Goal: Task Accomplishment & Management: Manage account settings

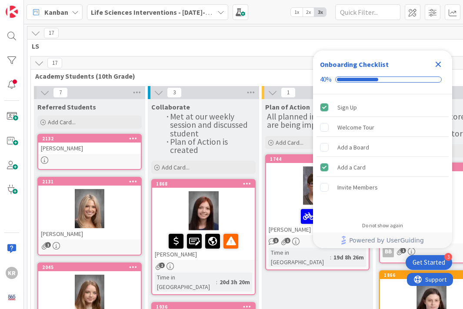
click at [437, 64] on icon "Close Checklist" at bounding box center [438, 65] width 6 height 6
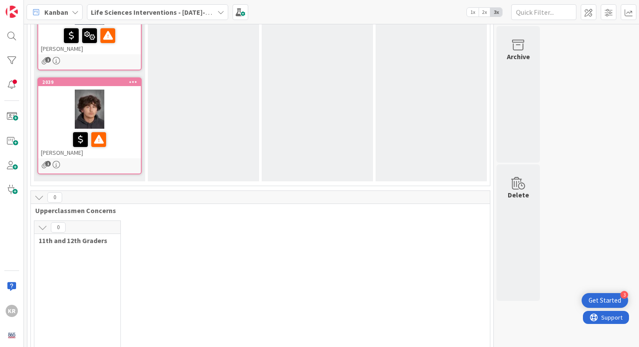
scroll to position [525, 0]
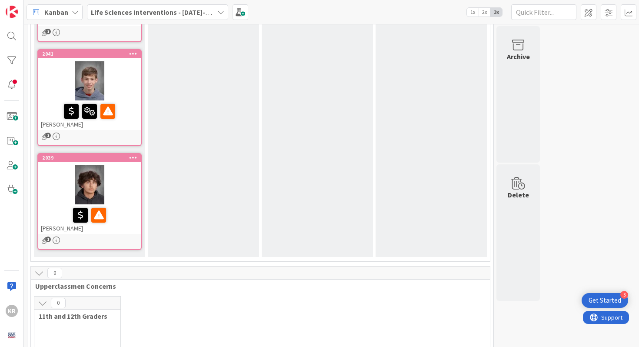
click at [52, 184] on div at bounding box center [89, 184] width 103 height 39
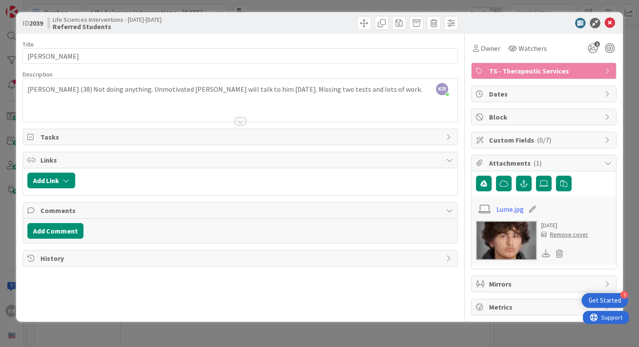
click at [0, 146] on div "ID 2039 Life Sciences Interventions - [DATE]-[DATE] Referred Students Title 12 …" at bounding box center [319, 173] width 639 height 347
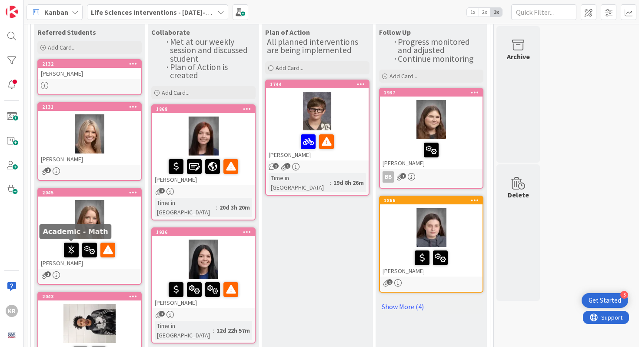
scroll to position [76, 0]
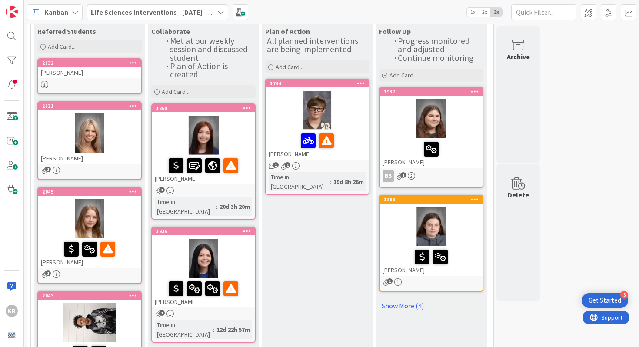
click at [114, 81] on div at bounding box center [89, 84] width 103 height 7
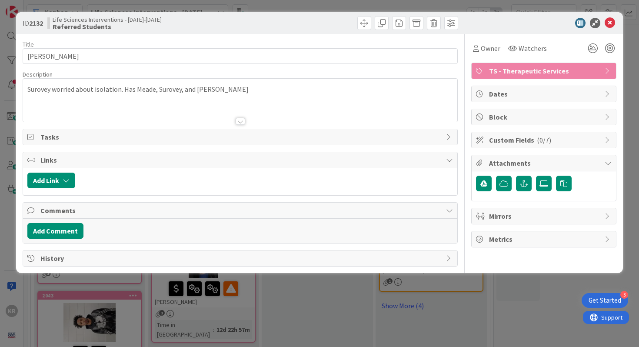
click at [1, 153] on div "ID 2132 Life Sciences Interventions - [DATE]-[DATE] Referred Students Title 14 …" at bounding box center [319, 173] width 639 height 347
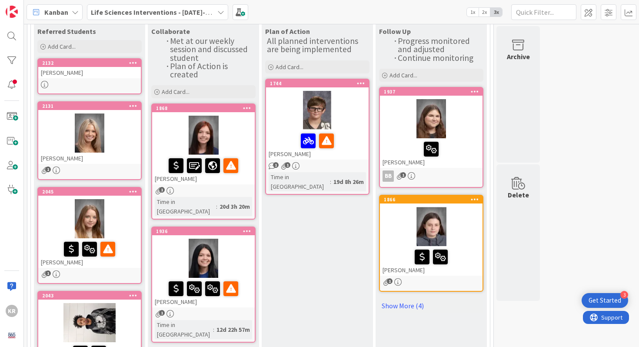
click at [123, 136] on div at bounding box center [89, 132] width 103 height 39
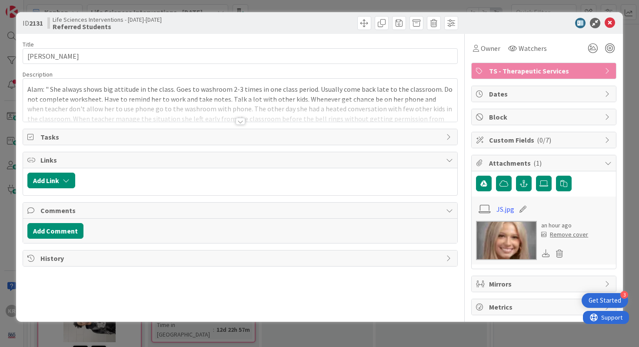
click at [239, 122] on div at bounding box center [240, 121] width 10 height 7
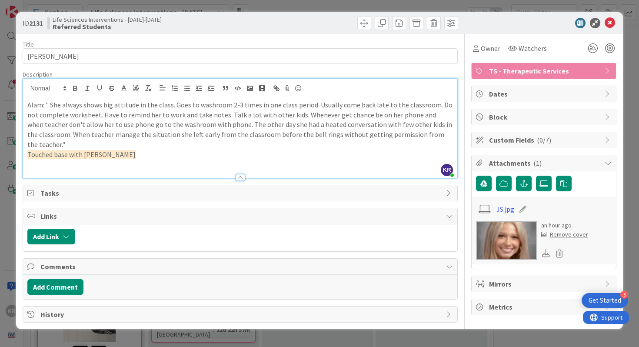
click at [170, 149] on p "Touched base with Alam" at bounding box center [240, 154] width 426 height 10
click at [120, 149] on p "Touched base with Alam" at bounding box center [240, 154] width 426 height 10
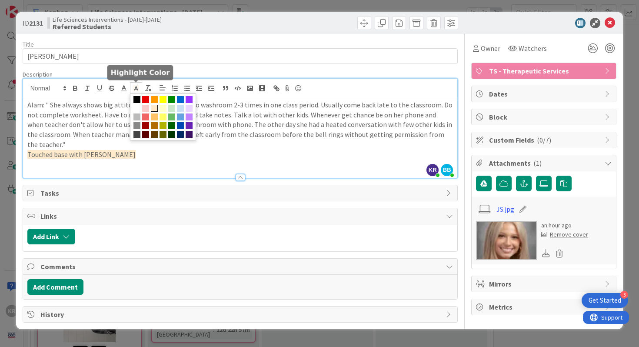
click at [139, 90] on icon at bounding box center [136, 88] width 8 height 8
click at [136, 109] on span at bounding box center [136, 108] width 7 height 7
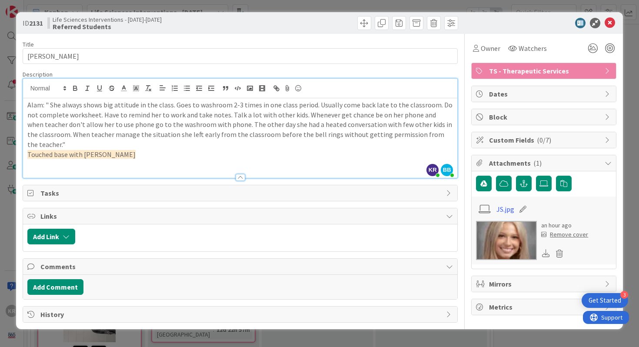
click at [119, 149] on p "Touched base with Alam ﻿" at bounding box center [240, 154] width 426 height 10
click at [462, 50] on span "Watchers" at bounding box center [532, 48] width 28 height 10
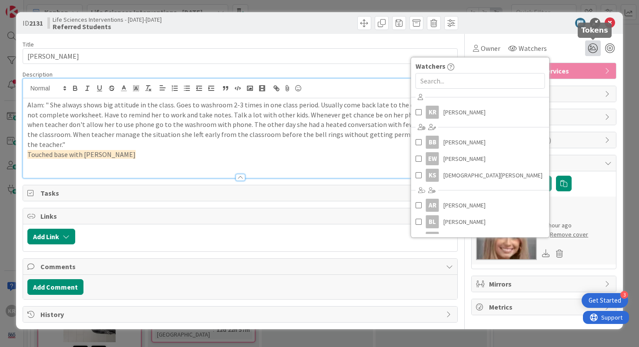
click at [462, 49] on icon at bounding box center [593, 48] width 16 height 16
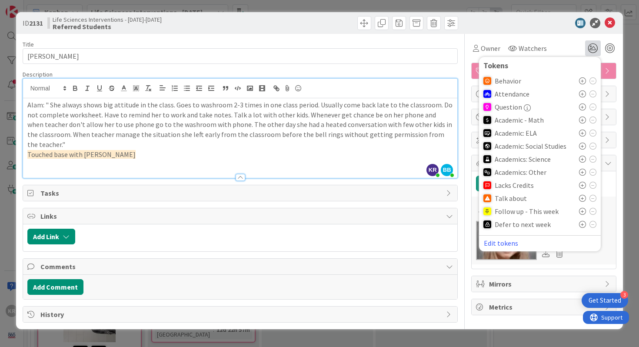
click at [462, 82] on icon at bounding box center [582, 80] width 7 height 7
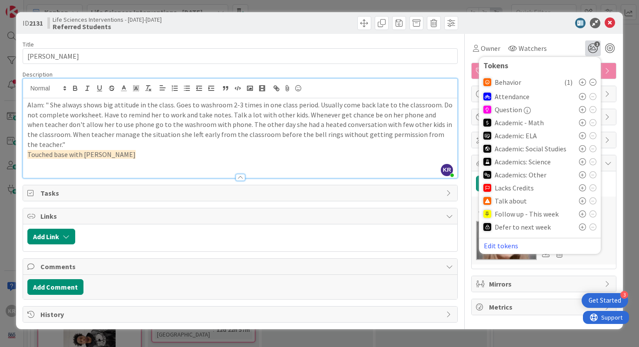
click at [462, 222] on div "Defer to next week" at bounding box center [539, 226] width 113 height 13
click at [462, 229] on icon at bounding box center [582, 226] width 7 height 7
click at [462, 57] on div "ID 2131 Life Sciences Interventions - 2025-2026 Referred Students Title 13 / 12…" at bounding box center [319, 173] width 639 height 347
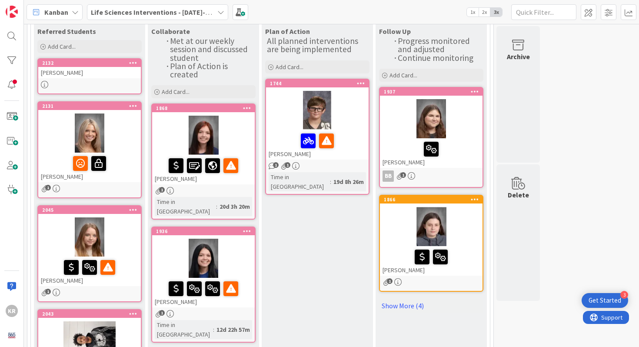
click at [84, 85] on div at bounding box center [89, 84] width 103 height 7
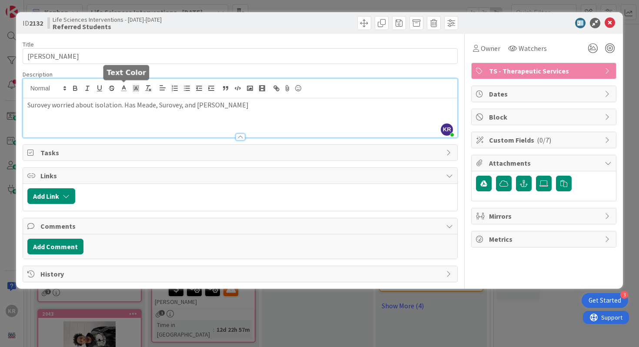
click at [123, 93] on div "KR Kailey Ryan just joined Surovey worried about isolation. Has Meade, Surovey,…" at bounding box center [240, 108] width 434 height 59
click at [125, 106] on p "Surovey worried about isolation. Has Meade, Surovey, and Hite" at bounding box center [240, 105] width 426 height 10
click at [462, 46] on icon at bounding box center [593, 48] width 16 height 16
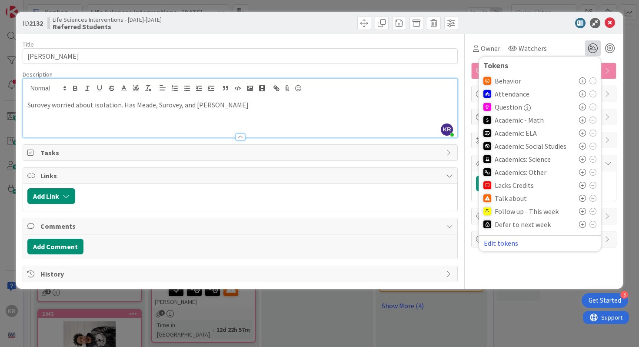
click at [462, 86] on div "Behavior" at bounding box center [539, 80] width 113 height 13
click at [462, 84] on icon at bounding box center [582, 80] width 7 height 7
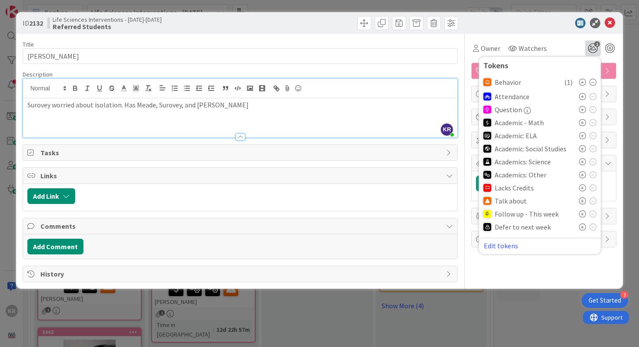
click at [462, 83] on icon at bounding box center [582, 82] width 7 height 7
click at [462, 82] on icon at bounding box center [592, 82] width 7 height 7
click at [462, 202] on icon at bounding box center [582, 200] width 7 height 7
click at [462, 19] on icon at bounding box center [609, 23] width 10 height 10
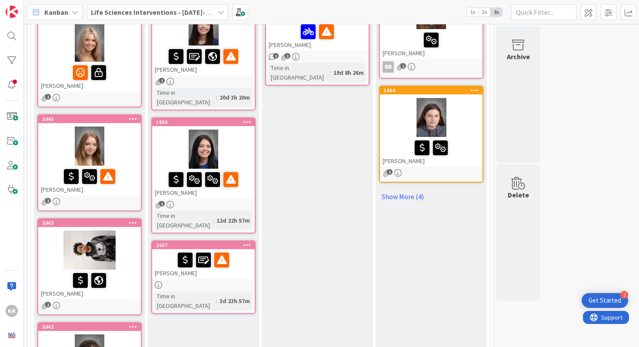
scroll to position [185, 0]
click at [127, 148] on div at bounding box center [89, 145] width 103 height 39
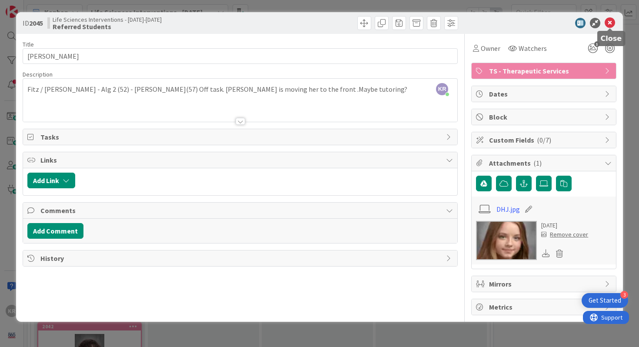
click at [462, 22] on icon at bounding box center [609, 23] width 10 height 10
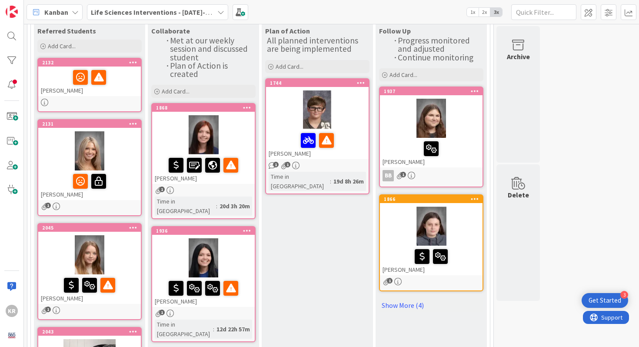
click at [111, 246] on div at bounding box center [89, 254] width 103 height 39
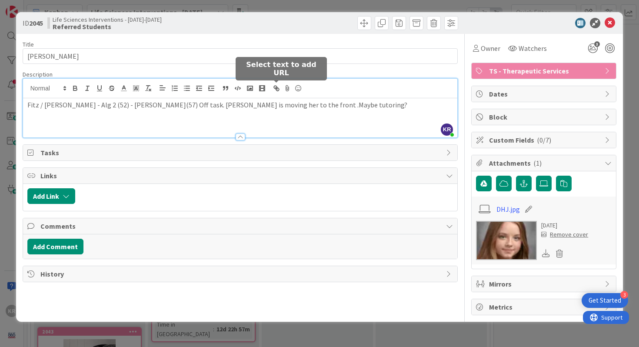
click at [282, 88] on div "KR Kailey Ryan just joined Fitz / Stewart - Alg 2 (52) - Psych - Steffey(57) Of…" at bounding box center [240, 108] width 434 height 59
click at [403, 113] on p at bounding box center [240, 115] width 426 height 10
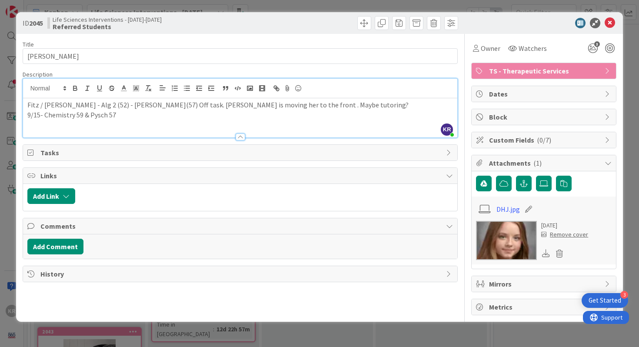
click at [93, 114] on p "9/15- Chemistry 59 & Pysch 57" at bounding box center [240, 115] width 426 height 10
click at [145, 122] on div "Fitz / Stewart - Alg 2 (52) - Psych - Steffey(57) Off task. Stewart is moving h…" at bounding box center [240, 117] width 434 height 39
click at [45, 116] on p "9/15- Chemistry 59 & Steffy 57" at bounding box center [240, 115] width 426 height 10
click at [73, 116] on p "9/15- Chemistry 59 & Steffy 57" at bounding box center [240, 115] width 426 height 10
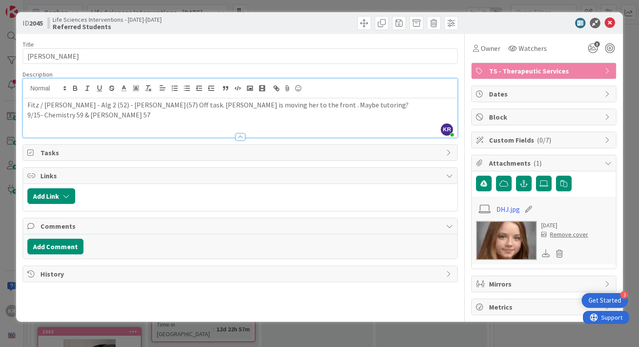
click at [123, 118] on p "9/15- Chemistry 59 & Steffy 57" at bounding box center [240, 115] width 426 height 10
click at [79, 116] on p "9/15- Chemistry 59 & Steffy 57" at bounding box center [240, 115] width 426 height 10
click at [75, 116] on p "9/15- Chemistry 59 & Steffy 57" at bounding box center [240, 115] width 426 height 10
click at [462, 25] on icon at bounding box center [609, 23] width 10 height 10
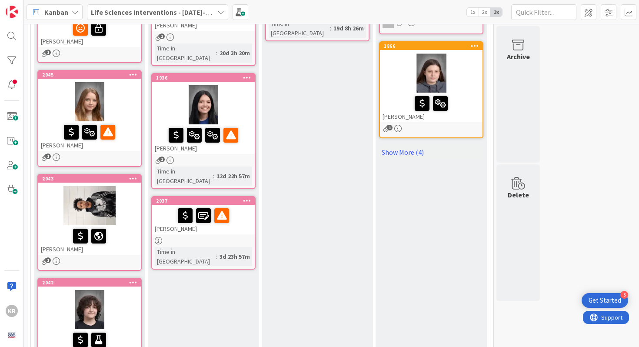
scroll to position [231, 0]
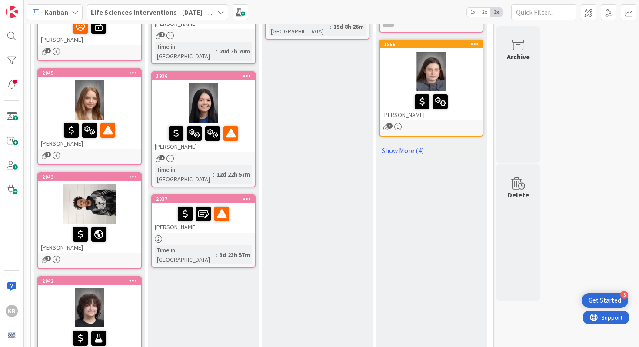
click at [132, 243] on div "Eddy Soto" at bounding box center [89, 238] width 103 height 30
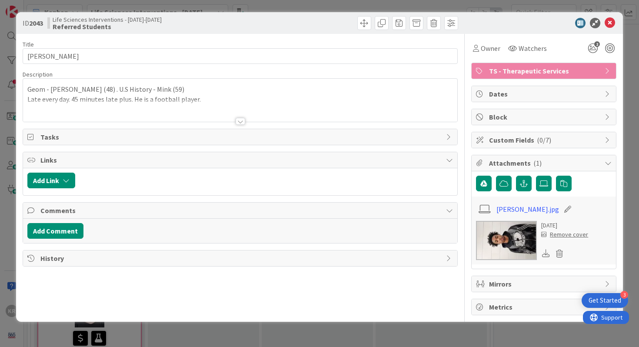
click at [242, 120] on div at bounding box center [240, 121] width 10 height 7
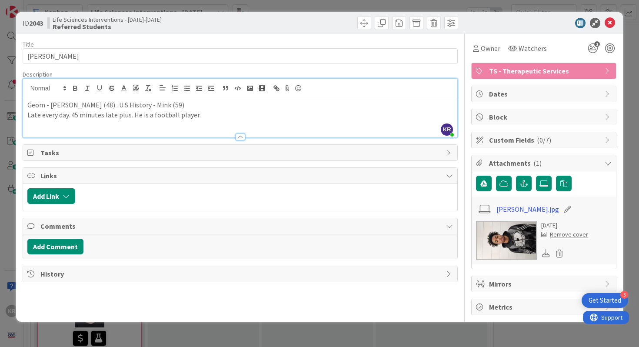
click at [242, 120] on div "Geom - Meade (48) . U.S History - Mink (59) Late every day. 45 minutes late plu…" at bounding box center [240, 117] width 434 height 39
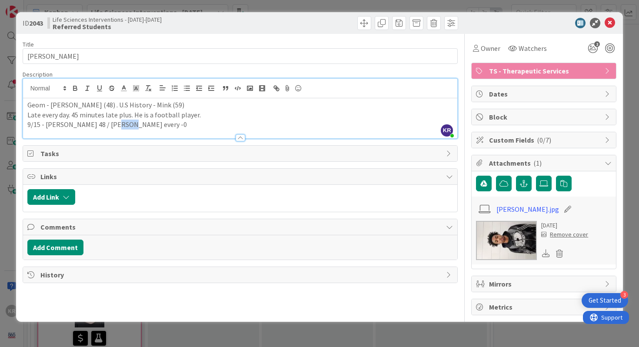
drag, startPoint x: 111, startPoint y: 126, endPoint x: 156, endPoint y: 126, distance: 45.2
click at [156, 126] on p "9/15 - Meade 48 / Tardy every -0" at bounding box center [240, 124] width 426 height 10
drag, startPoint x: 98, startPoint y: 125, endPoint x: 134, endPoint y: 125, distance: 36.5
click at [134, 125] on p "9/15 - Meade 48 / Tardy every -0" at bounding box center [240, 124] width 426 height 10
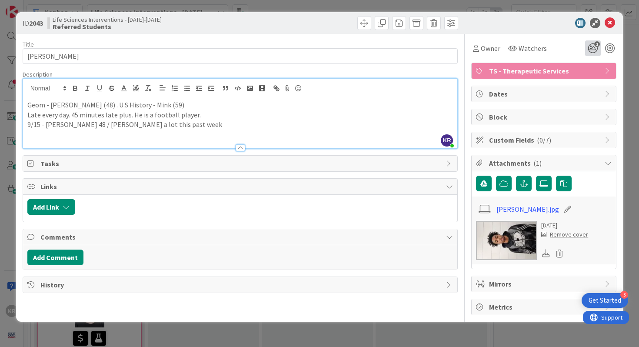
click at [462, 52] on icon "2" at bounding box center [593, 48] width 16 height 16
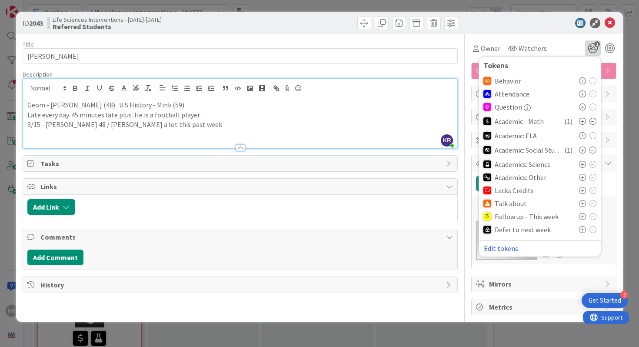
click at [0, 170] on div "ID 2043 Life Sciences Interventions - 2025-2026 Referred Students Title 10 / 12…" at bounding box center [319, 173] width 639 height 347
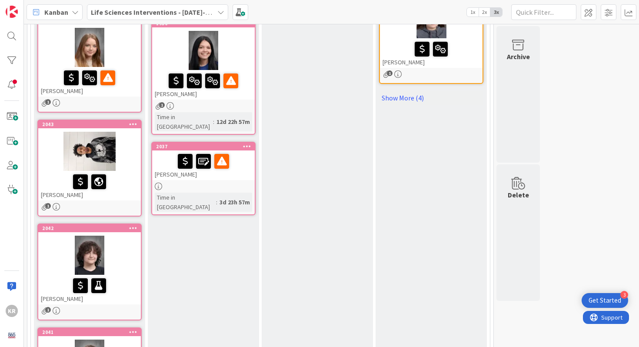
click at [123, 179] on div at bounding box center [89, 181] width 97 height 18
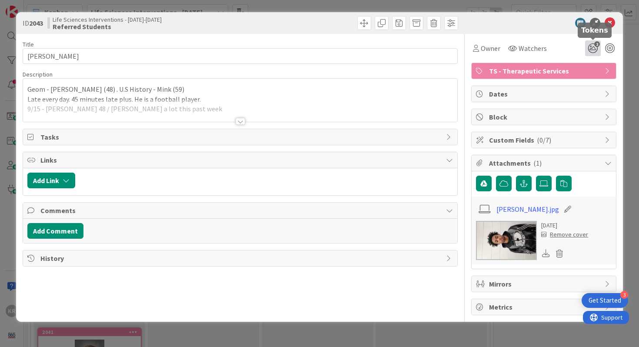
click at [462, 47] on icon "2" at bounding box center [593, 48] width 16 height 16
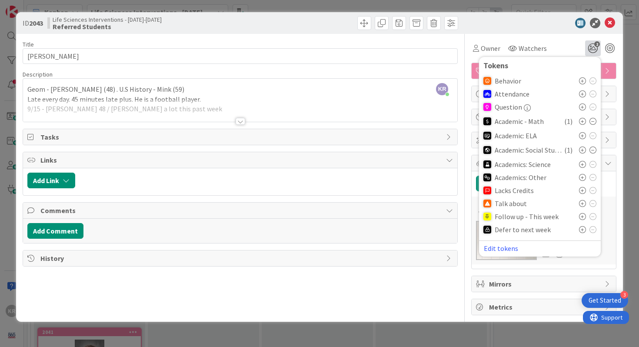
click at [462, 149] on icon at bounding box center [582, 149] width 7 height 7
click at [462, 151] on icon at bounding box center [592, 149] width 7 height 7
click at [462, 93] on icon at bounding box center [582, 93] width 7 height 7
click at [462, 20] on icon at bounding box center [609, 23] width 10 height 10
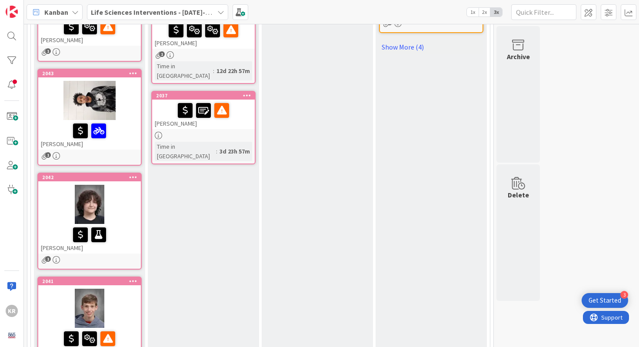
scroll to position [336, 0]
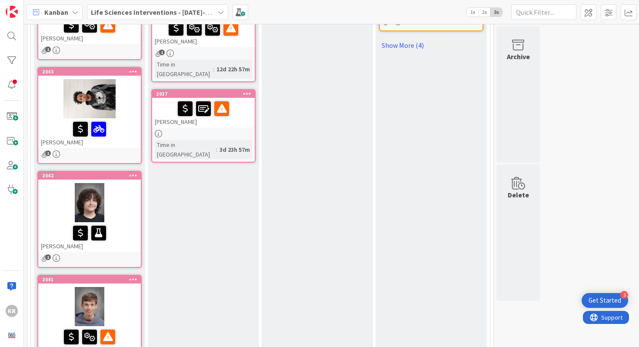
click at [123, 226] on div at bounding box center [89, 233] width 97 height 18
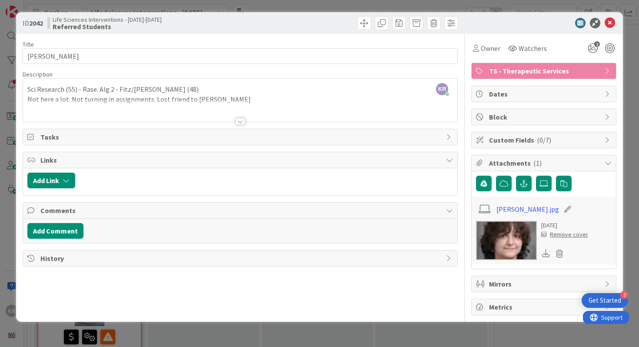
click at [239, 122] on div at bounding box center [240, 121] width 10 height 7
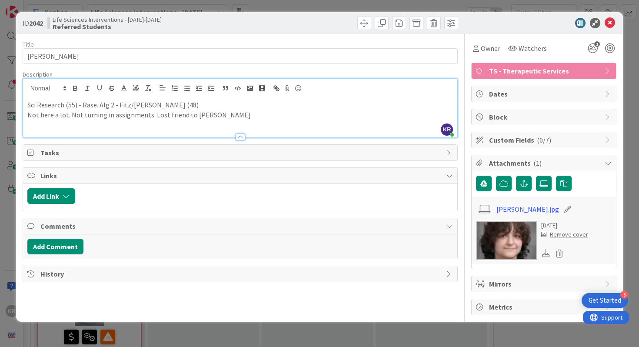
click at [239, 122] on div "Sci Research (55) - Rase. Alg 2 - Fitz/Stewart (48) Not here a lot. Not turning…" at bounding box center [240, 117] width 434 height 39
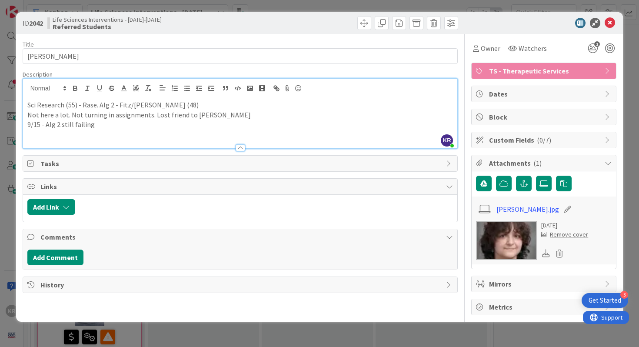
click at [0, 302] on div "ID 2042 Life Sciences Interventions - 2025-2026 Referred Students Title 13 / 12…" at bounding box center [319, 173] width 639 height 347
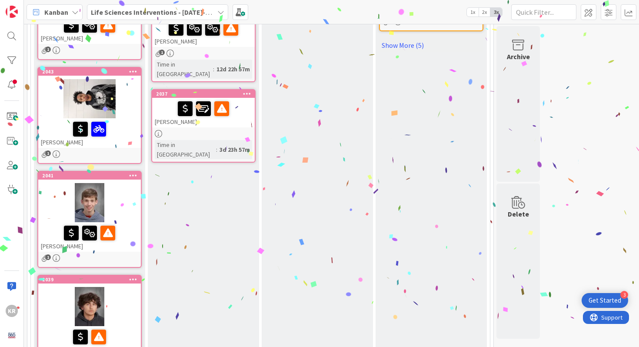
scroll to position [378, 0]
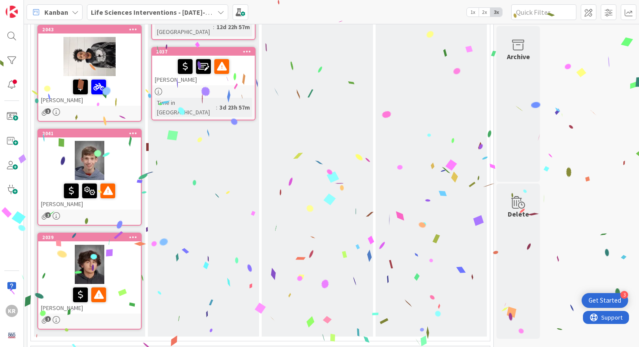
click at [129, 169] on div at bounding box center [89, 160] width 103 height 39
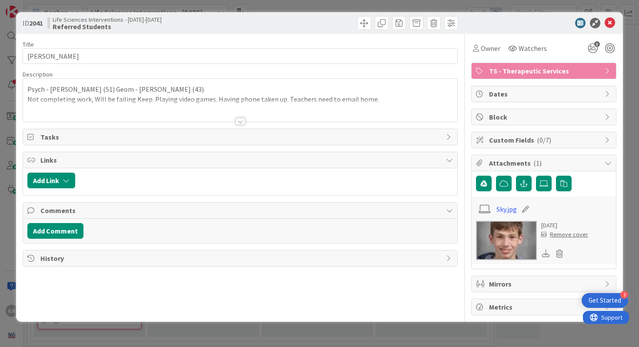
click at [239, 119] on div at bounding box center [240, 121] width 10 height 7
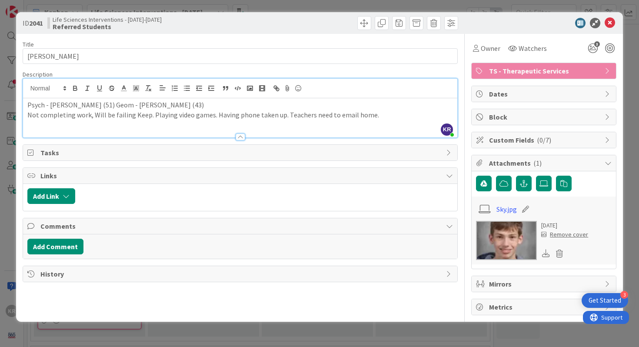
click at [390, 114] on p "Not completing work, Will be failing Keep. Playing video games. Having phone ta…" at bounding box center [240, 115] width 426 height 10
drag, startPoint x: 88, startPoint y: 125, endPoint x: 133, endPoint y: 125, distance: 45.6
click at [133, 125] on p "9/15 - Same grades . Keep update?" at bounding box center [240, 124] width 426 height 10
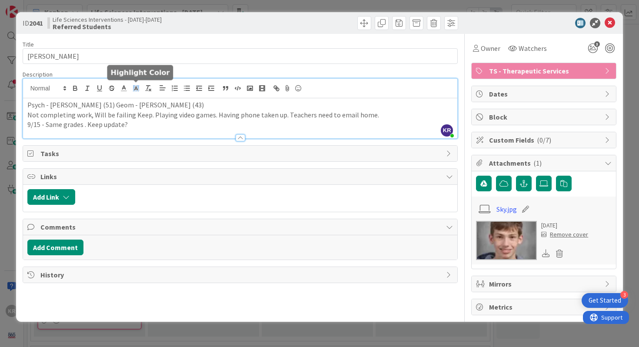
click at [139, 90] on span at bounding box center [136, 88] width 12 height 12
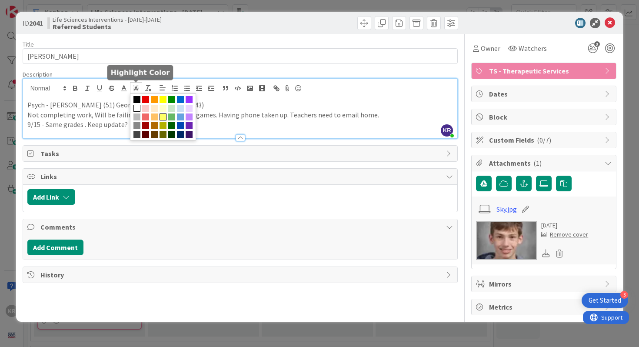
click at [162, 113] on span at bounding box center [162, 116] width 7 height 7
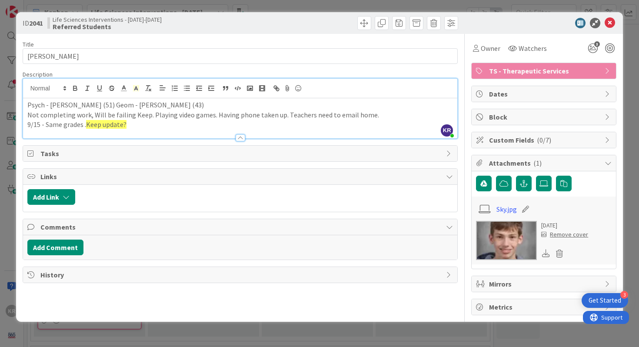
click at [159, 134] on div at bounding box center [240, 133] width 434 height 9
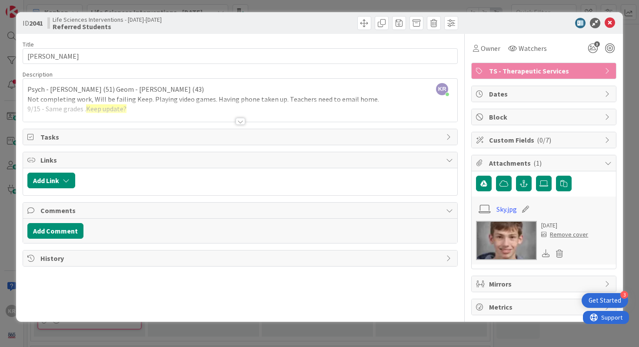
click at [133, 113] on div at bounding box center [240, 110] width 434 height 22
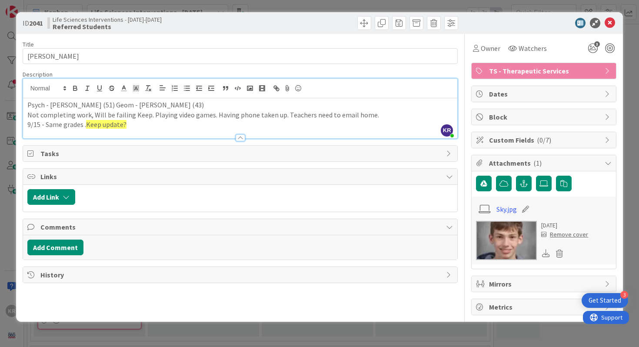
click at [159, 126] on p "9/15 - Same grades . Keep update?" at bounding box center [240, 124] width 426 height 10
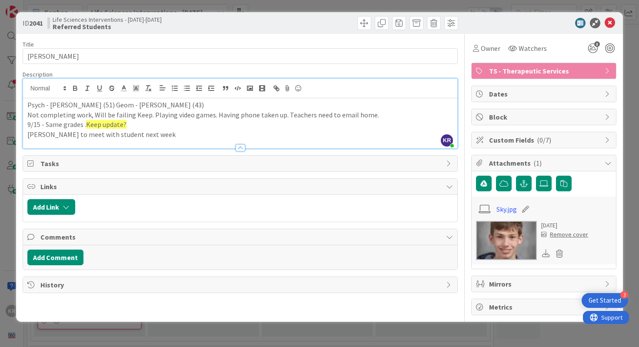
click at [93, 139] on p "Brad to meet with student next week" at bounding box center [240, 134] width 426 height 10
click at [86, 124] on span "Keep update?" at bounding box center [106, 124] width 40 height 9
click at [92, 122] on p "9/15 - Same grades . Mrs. Keep update?" at bounding box center [240, 124] width 426 height 10
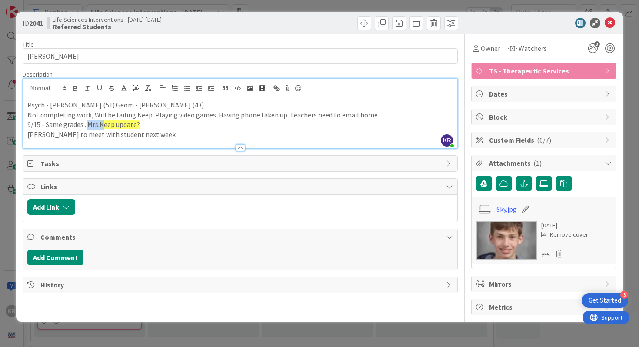
drag, startPoint x: 89, startPoint y: 123, endPoint x: 106, endPoint y: 124, distance: 16.5
click at [106, 124] on p "9/15 - Same grades . Mrs. Keep update?" at bounding box center [240, 124] width 426 height 10
click at [133, 88] on icon at bounding box center [136, 88] width 8 height 8
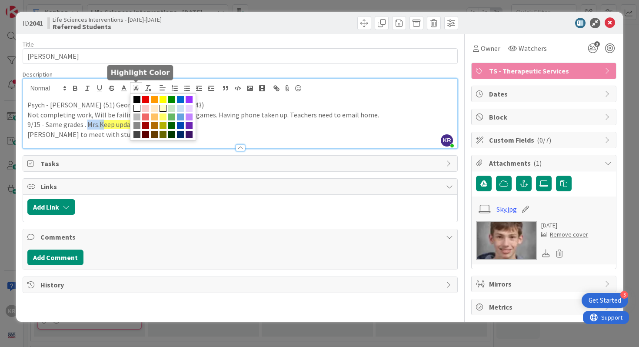
click at [162, 110] on span at bounding box center [162, 108] width 7 height 7
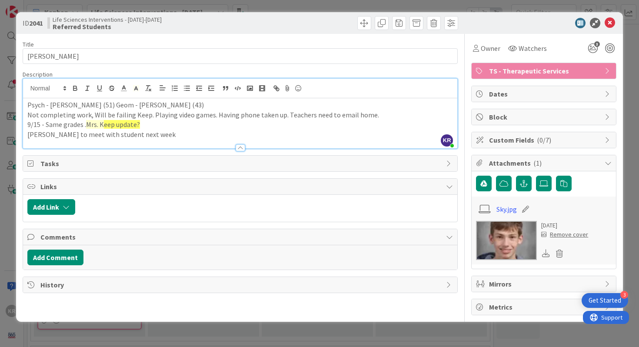
click at [162, 124] on p "9/15 - Same grades . Mrs. K eep update?" at bounding box center [240, 124] width 426 height 10
drag, startPoint x: 86, startPoint y: 125, endPoint x: 141, endPoint y: 126, distance: 54.8
click at [141, 126] on p "9/15 - Same grades . Mrs. K eep update?" at bounding box center [240, 124] width 426 height 10
click at [138, 88] on icon at bounding box center [136, 88] width 8 height 8
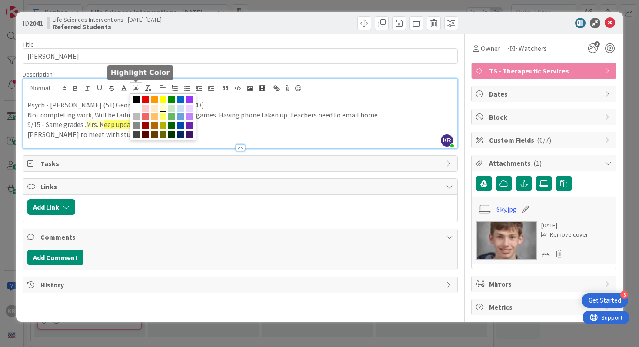
click at [162, 109] on span at bounding box center [162, 108] width 7 height 7
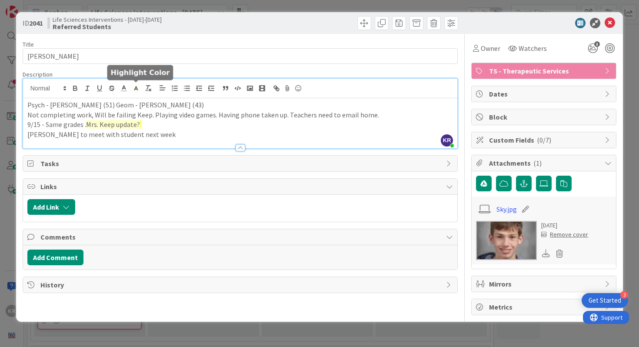
click at [162, 126] on p "9/15 - Same grades . Mrs. Keep update?" at bounding box center [240, 124] width 426 height 10
click at [2, 233] on div "ID 2041 Life Sciences Interventions - 2025-2026 Referred Students Title 15 / 12…" at bounding box center [319, 173] width 639 height 347
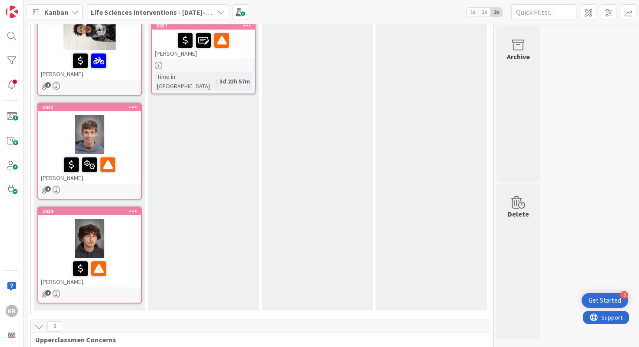
click at [128, 234] on div at bounding box center [89, 238] width 103 height 39
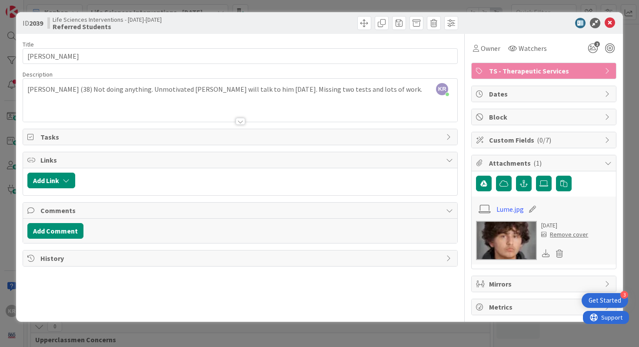
click at [235, 124] on div at bounding box center [240, 121] width 10 height 7
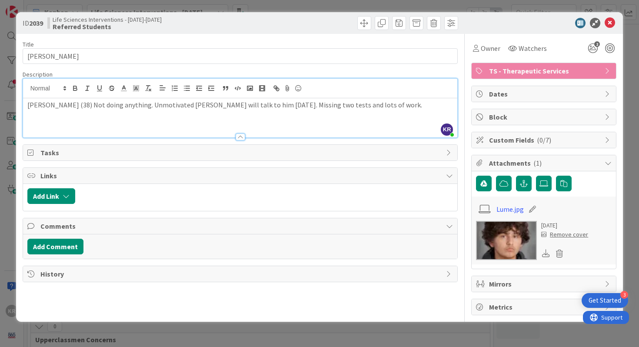
click at [358, 104] on p "Harrison (38) Not doing anything. Unmotivated Mr. Lewis will talk to him today.…" at bounding box center [240, 105] width 426 height 10
click at [0, 177] on div "ID 2039 Life Sciences Interventions - 2025-2026 Referred Students Title 12 / 12…" at bounding box center [319, 173] width 639 height 347
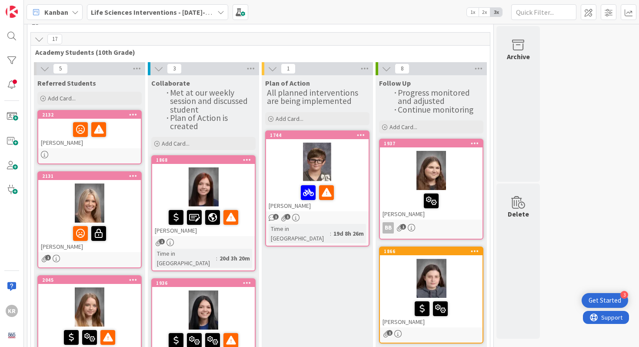
scroll to position [74, 0]
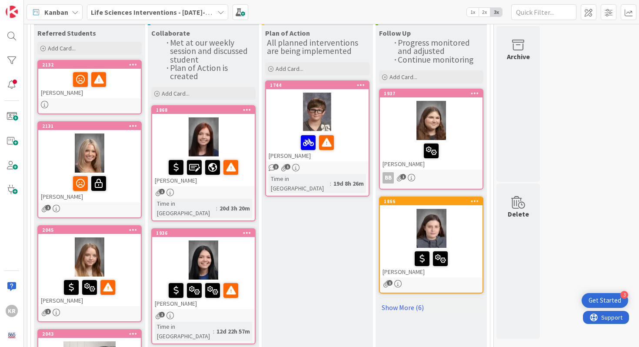
click at [242, 141] on div at bounding box center [203, 136] width 103 height 39
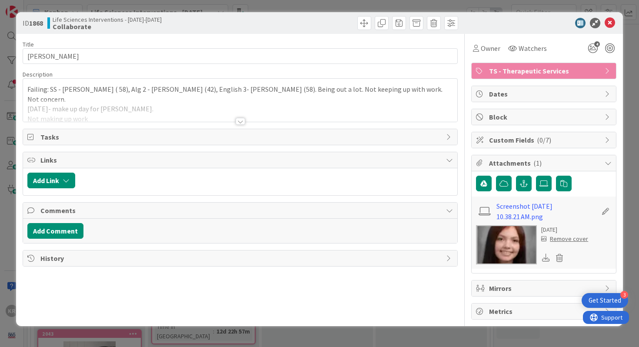
click at [241, 122] on div at bounding box center [240, 121] width 10 height 7
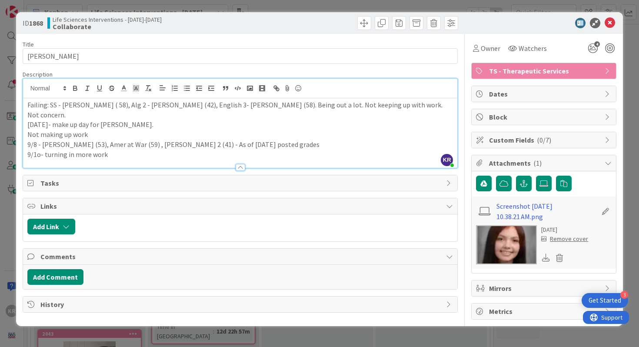
click at [237, 149] on p "9/1o- turning in more work" at bounding box center [240, 154] width 426 height 10
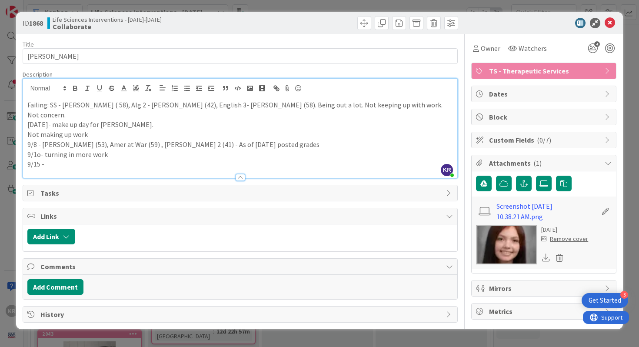
click at [40, 149] on p "9/1o- turning in more work" at bounding box center [240, 154] width 426 height 10
click at [50, 159] on p "9/15 -" at bounding box center [240, 164] width 426 height 10
click at [68, 159] on p at bounding box center [240, 164] width 426 height 10
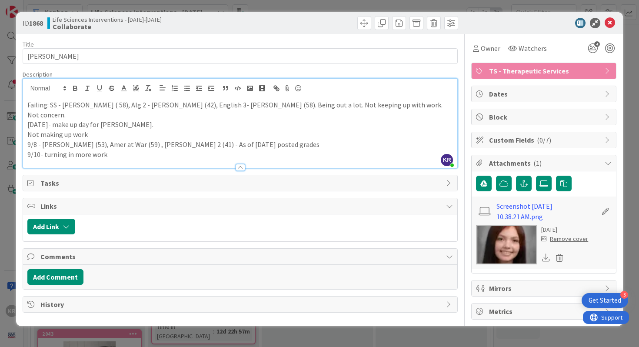
click at [133, 149] on p "9/10- turning in more work" at bounding box center [240, 154] width 426 height 10
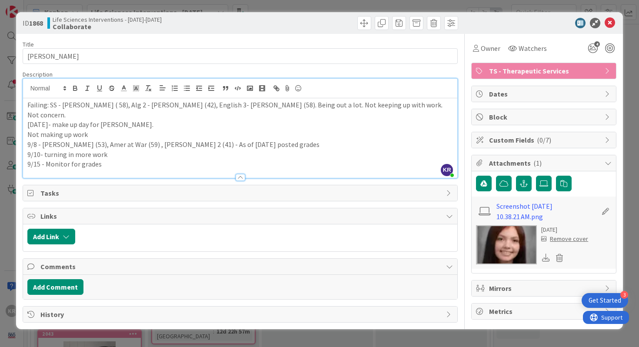
click at [29, 159] on p "9/15 - Monitor for grades" at bounding box center [240, 164] width 426 height 10
click at [9, 169] on div "ID 1868 Life Sciences Interventions - 2025-2026 Collaborate Title 14 / 128 BRIO…" at bounding box center [319, 173] width 639 height 347
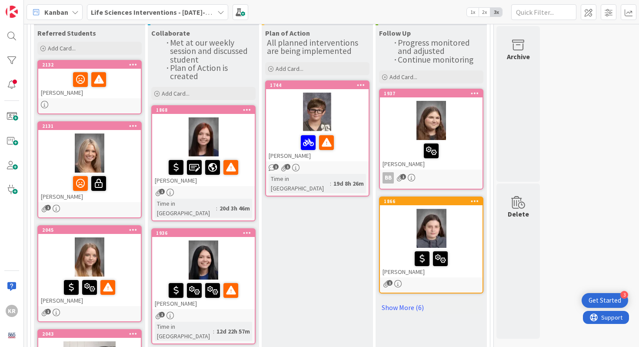
click at [245, 247] on div at bounding box center [203, 259] width 103 height 39
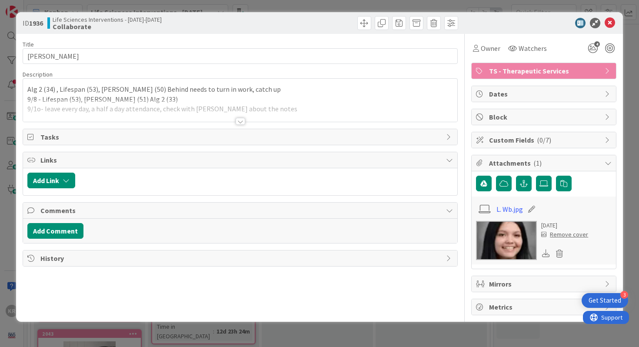
click at [285, 119] on div at bounding box center [240, 110] width 434 height 22
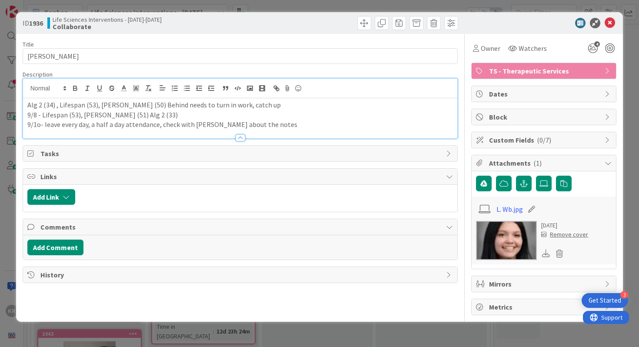
click at [299, 122] on p "9/1o- leave every day, a half a day attendance, check with Carmen Jones about t…" at bounding box center [240, 124] width 426 height 10
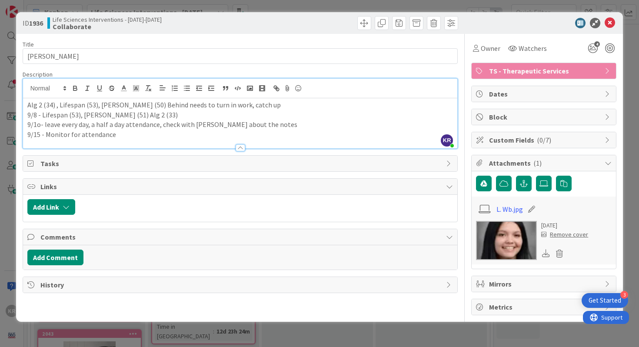
click at [6, 262] on div "ID 1936 Life Sciences Interventions - 2025-2026 Collaborate Title 13 / 128 Lill…" at bounding box center [319, 173] width 639 height 347
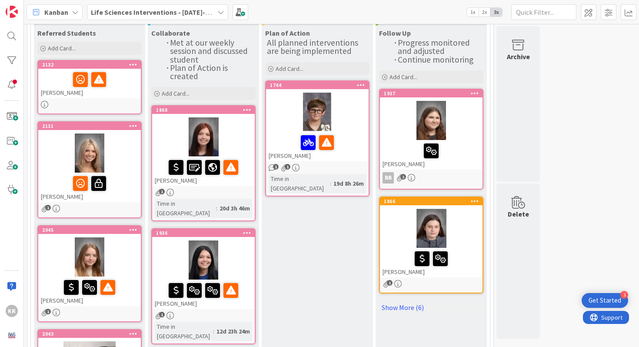
click at [217, 133] on div at bounding box center [203, 136] width 103 height 39
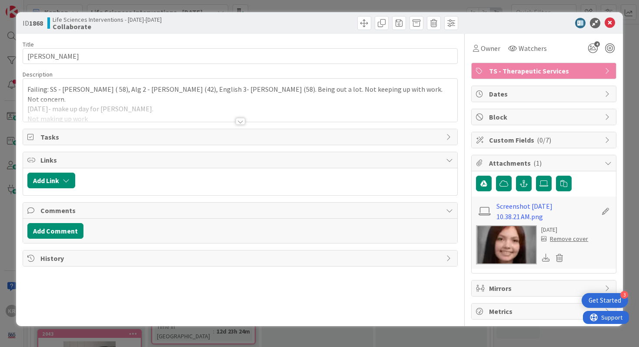
click at [242, 121] on div at bounding box center [240, 121] width 10 height 7
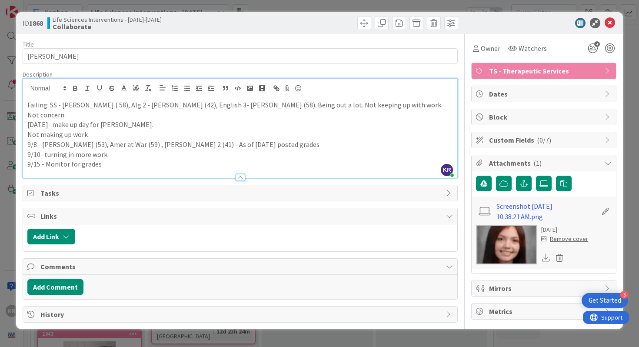
click at [45, 139] on p "9/8 - Housewright (53), Amer at War (59) , Harrison Alg 2 (41) - As of Monday p…" at bounding box center [240, 144] width 426 height 10
drag, startPoint x: 42, startPoint y: 135, endPoint x: 91, endPoint y: 136, distance: 49.1
click at [91, 139] on p "9/8 - Housewright (53), Amer at War (59) , Harrison Alg 2 (41) - As of Monday p…" at bounding box center [240, 144] width 426 height 10
click at [114, 159] on p "9/15 - Monitor for grades" at bounding box center [240, 164] width 426 height 10
click at [0, 151] on div "ID 1868 Life Sciences Interventions - 2025-2026 Collaborate Title 14 / 128 BRIO…" at bounding box center [319, 173] width 639 height 347
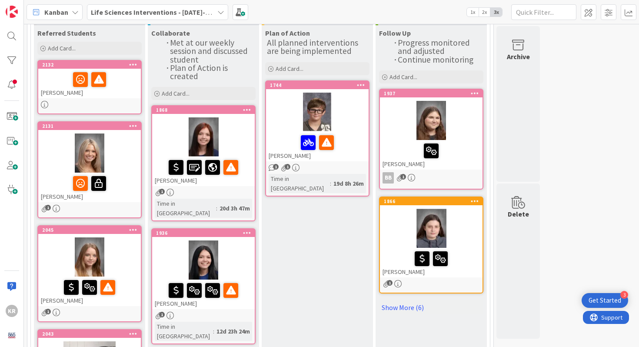
click at [239, 246] on div at bounding box center [203, 259] width 103 height 39
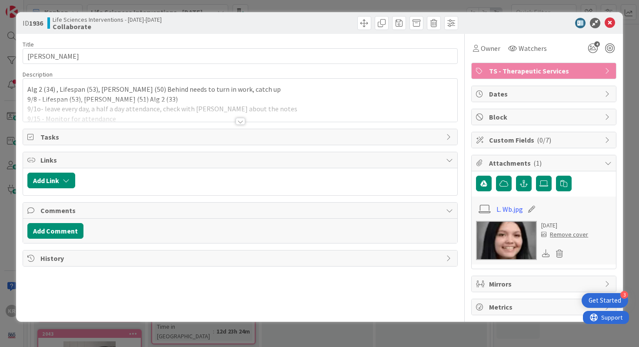
click at [236, 123] on div at bounding box center [240, 121] width 10 height 7
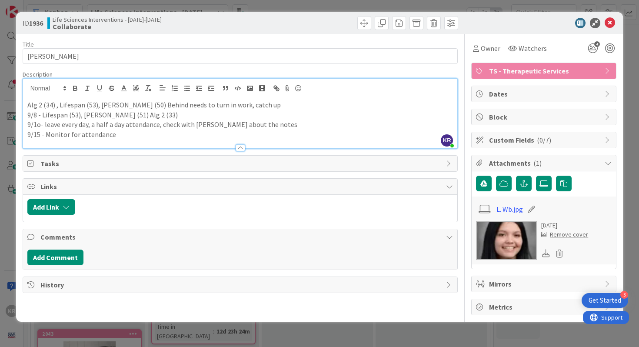
click at [4, 185] on div "ID 1936 Life Sciences Interventions - 2025-2026 Collaborate Title 13 / 128 Lill…" at bounding box center [319, 173] width 639 height 347
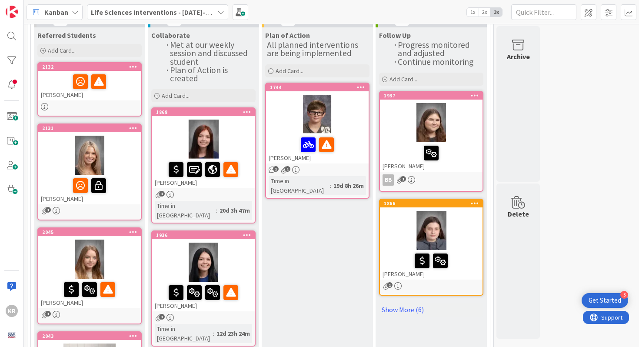
scroll to position [62, 0]
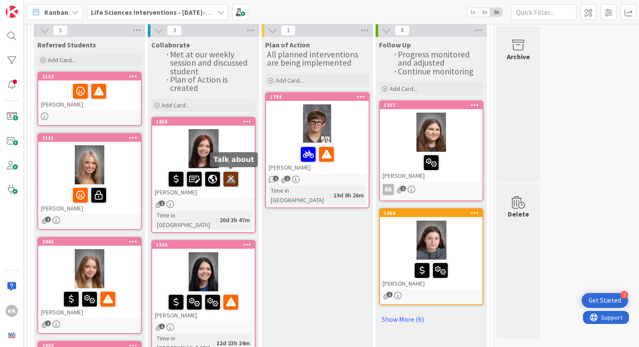
click at [229, 176] on icon at bounding box center [230, 179] width 15 height 14
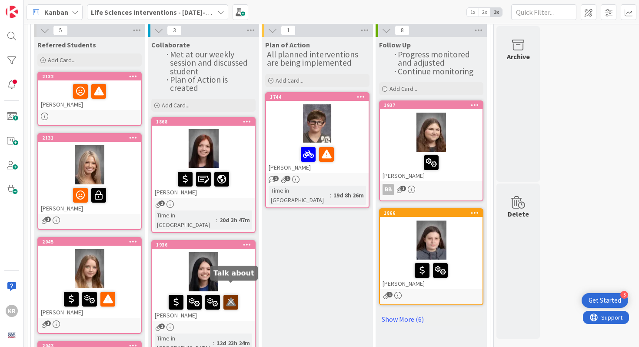
click at [229, 295] on icon at bounding box center [230, 302] width 15 height 14
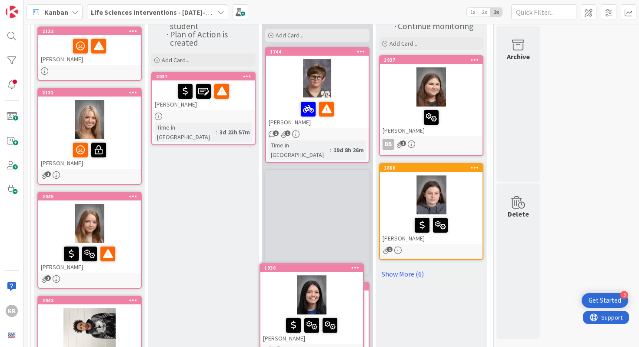
scroll to position [129, 0]
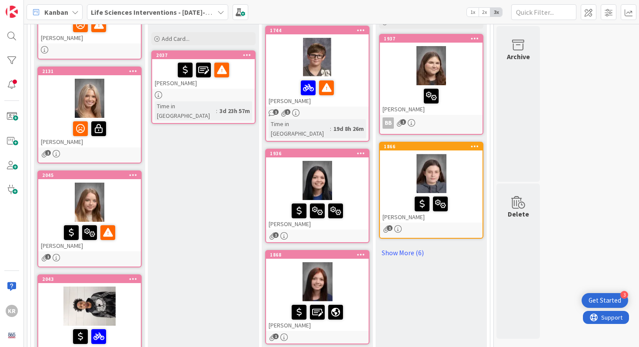
click at [346, 165] on div at bounding box center [317, 180] width 103 height 39
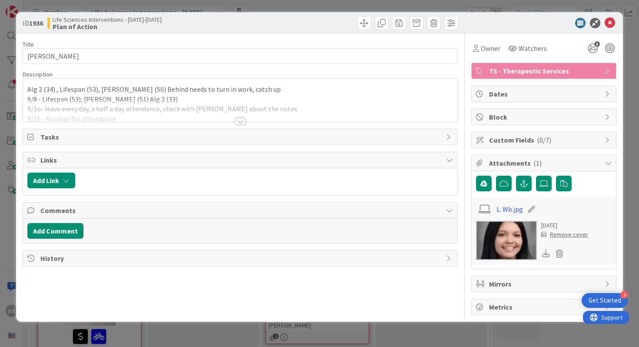
click at [127, 99] on p "9/8 - Lifespan (53), Hartsell (51) Alg 2 (33)" at bounding box center [240, 99] width 426 height 10
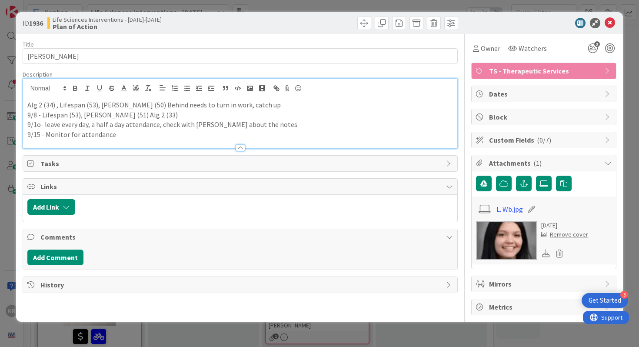
click at [141, 137] on p "9/15 - Monitor for attendance" at bounding box center [240, 134] width 426 height 10
click at [45, 136] on p "9/15 - Monitor for attendance" at bounding box center [240, 134] width 426 height 10
click at [0, 199] on div "ID 1936 Life Sciences Interventions - 2025-2026 Plan of Action Title 13 / 128 L…" at bounding box center [319, 173] width 639 height 347
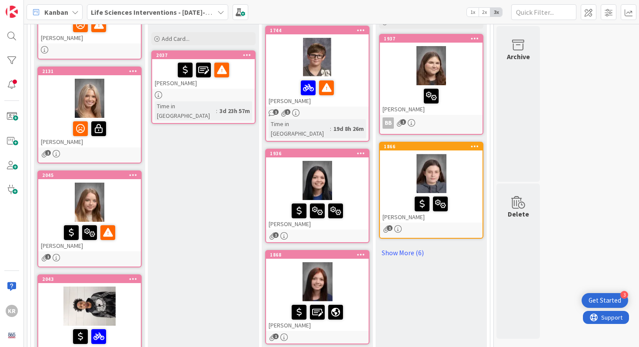
click at [343, 273] on div at bounding box center [317, 281] width 103 height 39
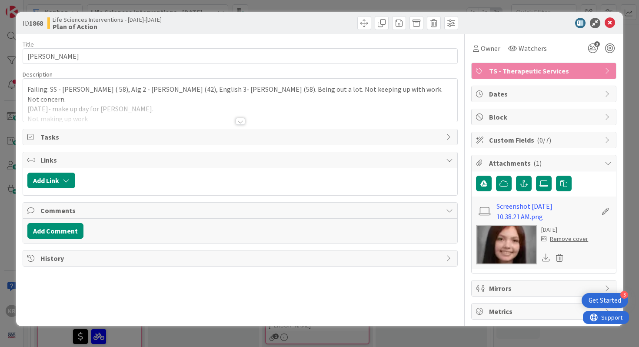
click at [247, 108] on div at bounding box center [240, 110] width 434 height 22
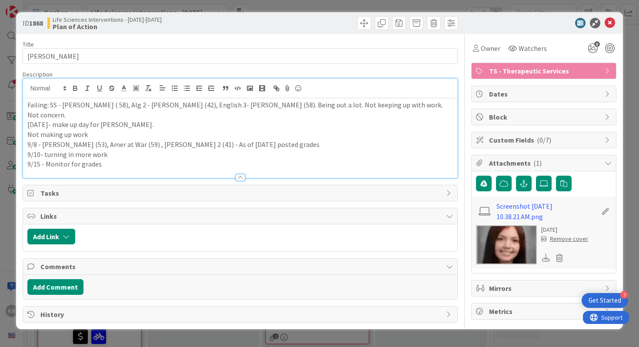
click at [216, 169] on div at bounding box center [240, 173] width 434 height 9
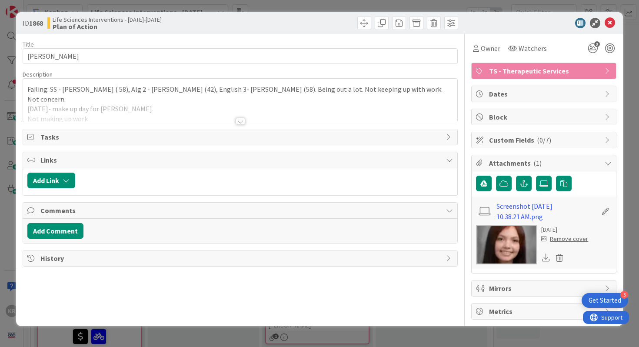
click at [188, 112] on div at bounding box center [240, 110] width 434 height 22
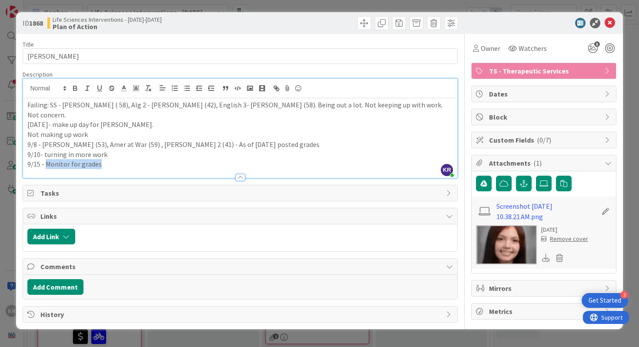
drag, startPoint x: 60, startPoint y: 155, endPoint x: 148, endPoint y: 153, distance: 87.4
click at [148, 159] on p "9/15 - Monitor for grades" at bounding box center [240, 164] width 426 height 10
click at [151, 159] on p "9/15 - POA - No longer allowed to leave without" at bounding box center [240, 164] width 426 height 10
click at [0, 164] on div "ID 1868 Life Sciences Interventions - 2025-2026 Plan of Action Title 14 / 128 B…" at bounding box center [319, 173] width 639 height 347
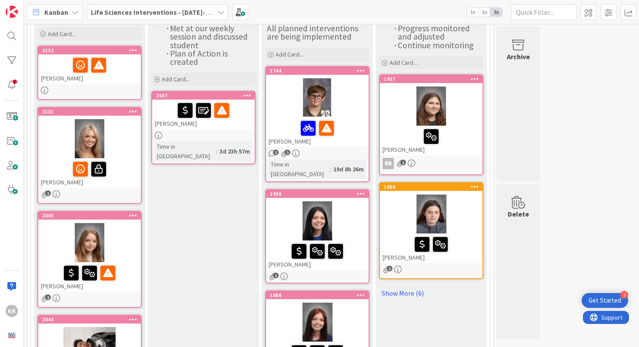
scroll to position [89, 0]
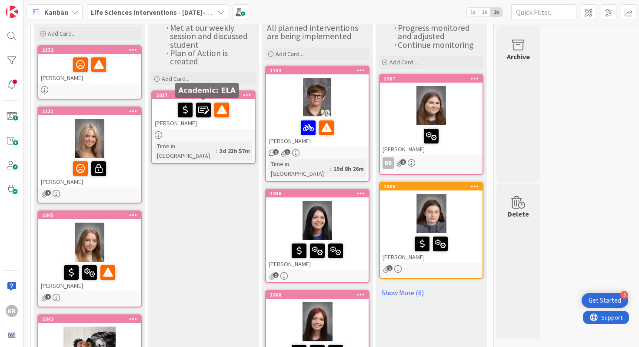
click at [210, 131] on div at bounding box center [203, 134] width 103 height 7
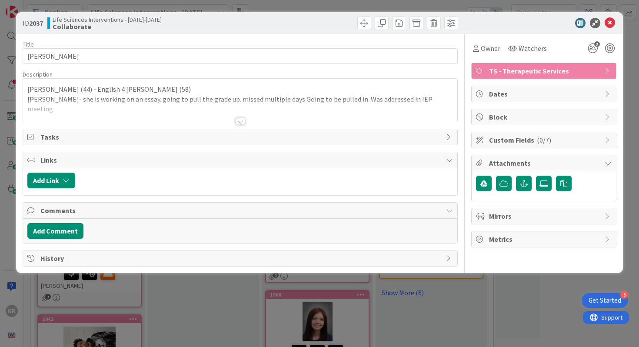
click at [246, 128] on div "Title 12 / 128 Lilly Perry Description Failing Harrison (44) - English 4 Orrick…" at bounding box center [240, 150] width 435 height 232
click at [243, 124] on div at bounding box center [240, 121] width 10 height 7
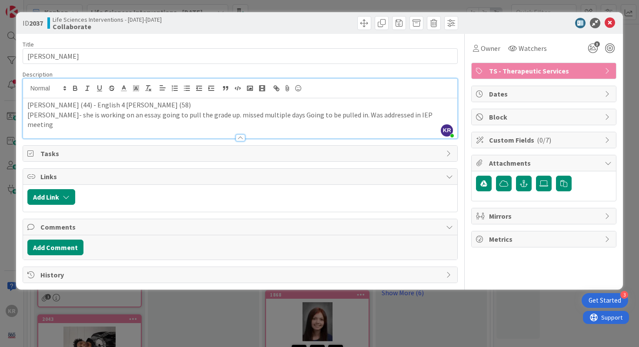
click at [418, 122] on div "Failing Harrison (44) - English 4 Orrick (58) Orrick- she is working on an essa…" at bounding box center [240, 118] width 434 height 40
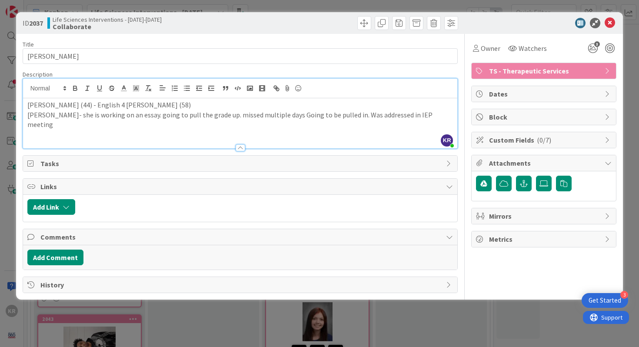
click at [37, 129] on p at bounding box center [240, 134] width 426 height 10
click at [37, 115] on p "Orrick- she is working on an essay. going to pull the grade up. missed multiple…" at bounding box center [240, 120] width 426 height 20
click at [51, 115] on p "Orrick- she is working on an essay. going to pull the grade up. missed multiple…" at bounding box center [240, 120] width 426 height 20
click at [417, 129] on p at bounding box center [240, 134] width 426 height 10
click at [423, 117] on p "Orrick- She is working on an essay. going to pull the grade up. missed multiple…" at bounding box center [240, 120] width 426 height 20
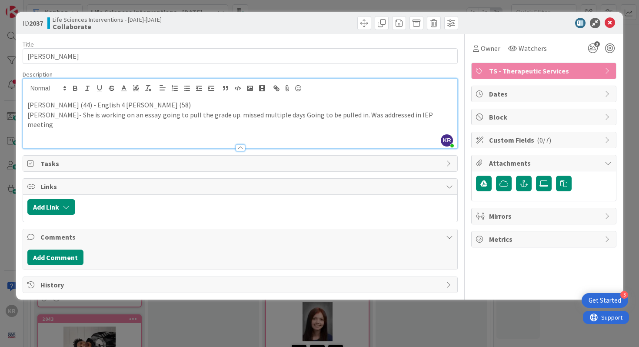
click at [0, 210] on div "ID 2037 Life Sciences Interventions - 2025-2026 Collaborate Title 12 / 128 Lill…" at bounding box center [319, 173] width 639 height 347
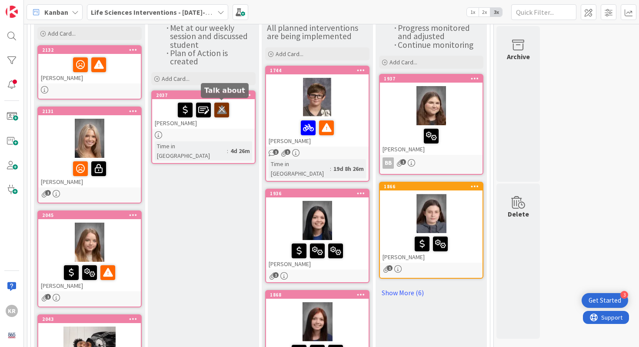
click at [225, 111] on icon at bounding box center [221, 110] width 15 height 14
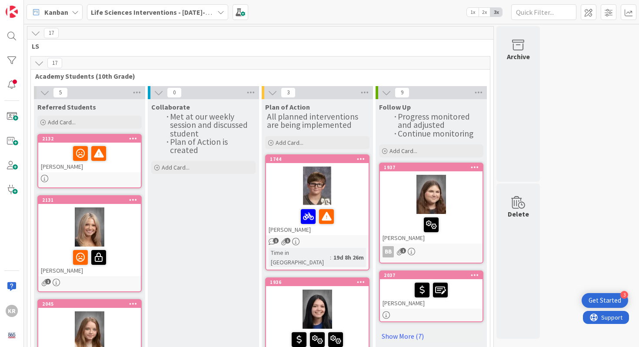
click at [342, 197] on div at bounding box center [317, 185] width 103 height 39
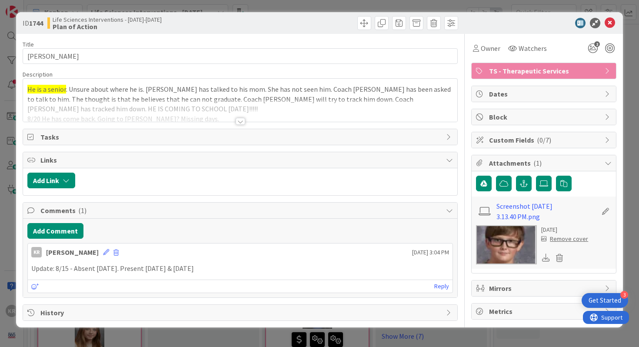
click at [240, 119] on div at bounding box center [240, 121] width 10 height 7
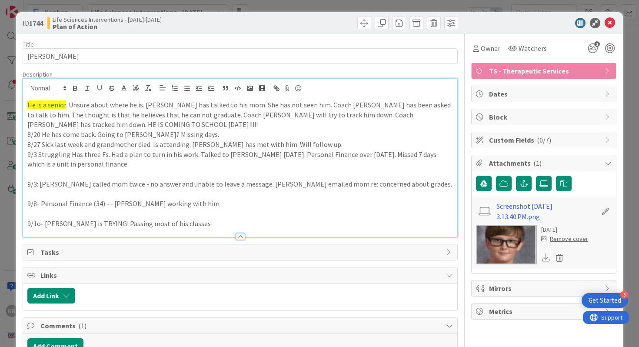
click at [213, 217] on p at bounding box center [240, 214] width 426 height 10
click at [212, 224] on p "9/1o- Mrs. Judy is TRYING! Passing most of his classes" at bounding box center [240, 224] width 426 height 10
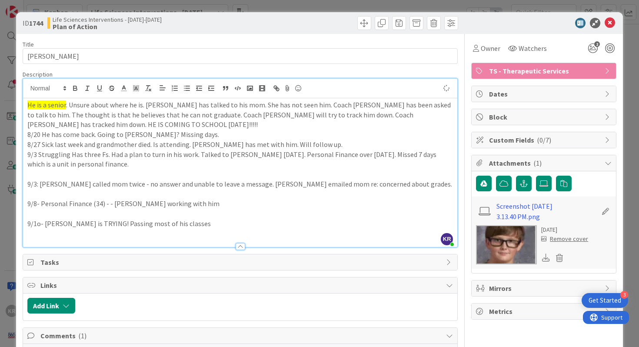
click at [39, 223] on p "9/1o- Mrs. Judy is TRYING! Passing most of his classes" at bounding box center [240, 224] width 426 height 10
click at [191, 229] on p at bounding box center [240, 233] width 426 height 10
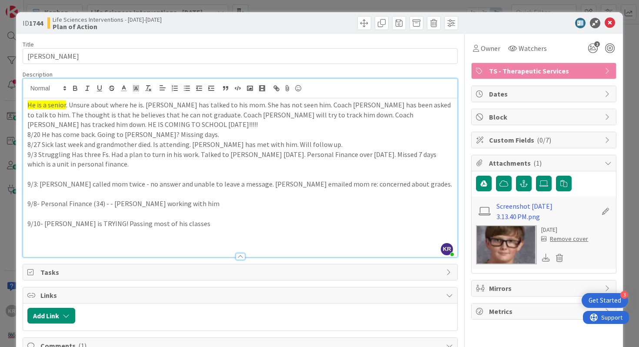
click at [29, 226] on p "9/10- Mrs. Judy is TRYING! Passing most of his classes" at bounding box center [240, 224] width 426 height 10
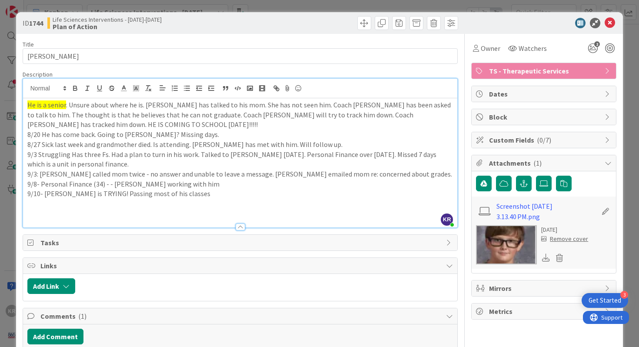
click at [251, 204] on p at bounding box center [240, 204] width 426 height 10
click at [53, 203] on p "9/15- 32 Personal Finance - Parent Teacher conference 9/17" at bounding box center [240, 204] width 426 height 10
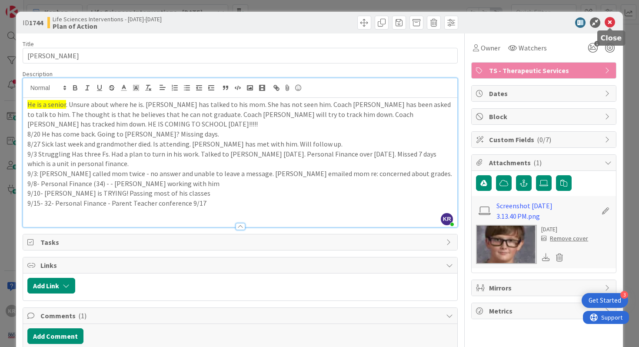
click at [462, 24] on icon at bounding box center [609, 22] width 10 height 10
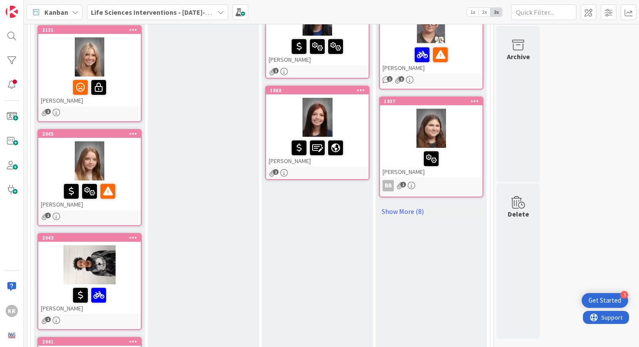
scroll to position [175, 0]
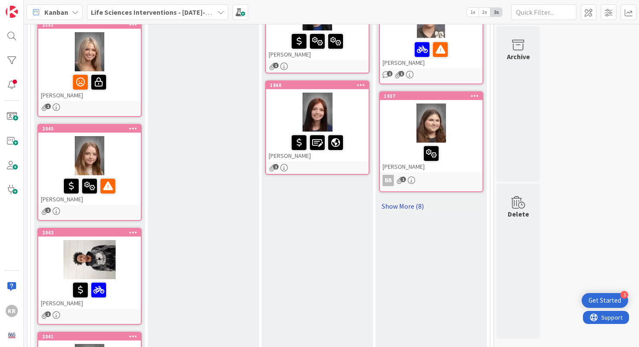
click at [413, 204] on link "Show More (8)" at bounding box center [431, 206] width 104 height 14
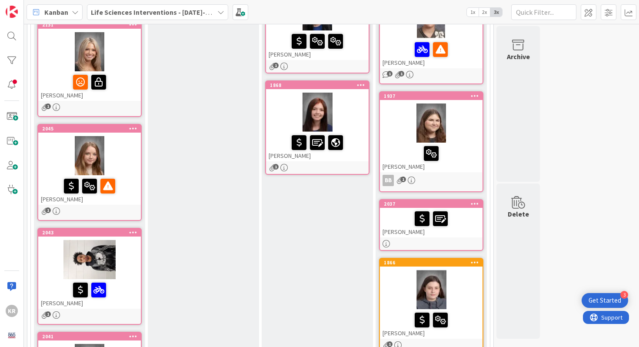
click at [462, 134] on div at bounding box center [431, 122] width 103 height 39
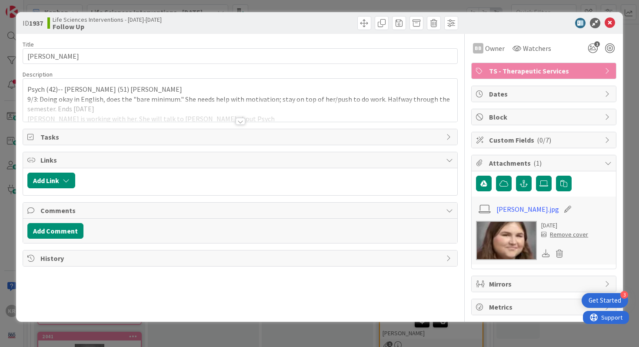
click at [226, 126] on div "Title 17 / 128 Madalyn Wilkinson Description Psych (42)-- Steffey Econ (51) Rob…" at bounding box center [240, 174] width 435 height 281
click at [239, 122] on div at bounding box center [240, 121] width 10 height 7
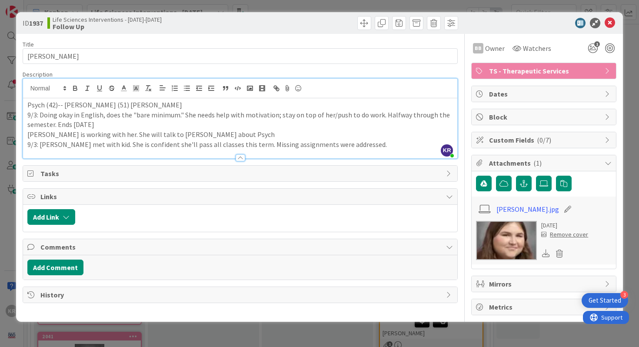
click at [371, 144] on p "9/3: Byrd met with kid. She is confident she'll pass all classes this term. Mis…" at bounding box center [240, 144] width 426 height 10
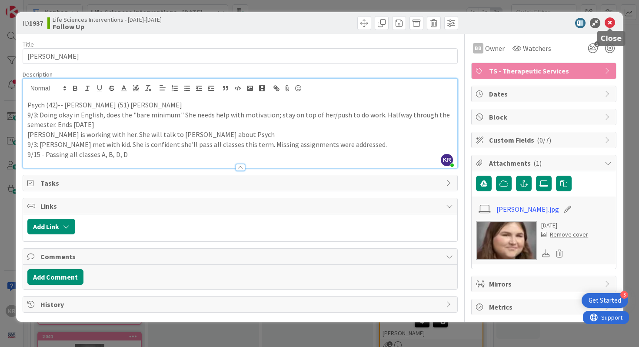
click at [462, 25] on icon at bounding box center [609, 23] width 10 height 10
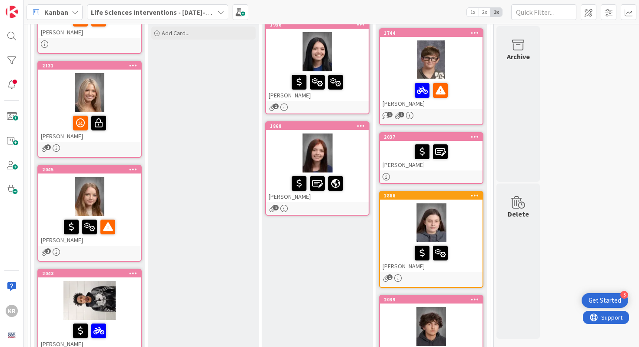
scroll to position [155, 0]
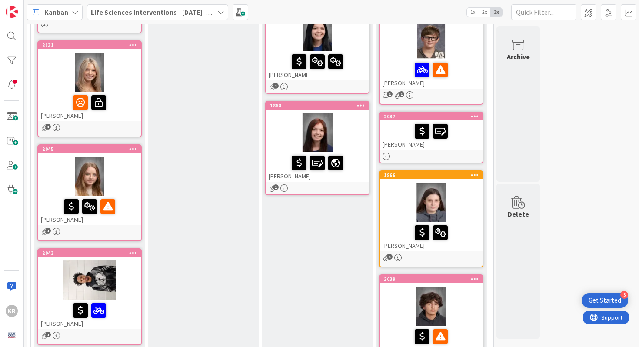
click at [462, 138] on div at bounding box center [430, 131] width 97 height 18
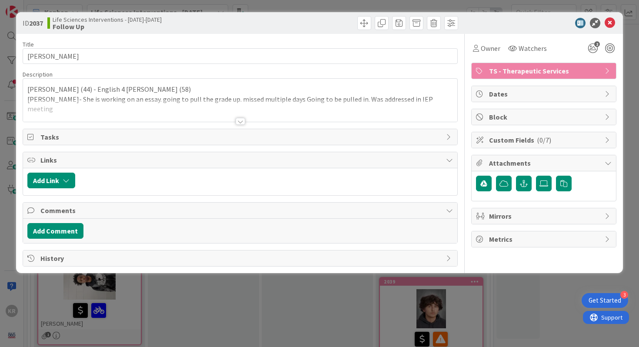
click at [241, 119] on div at bounding box center [240, 121] width 10 height 7
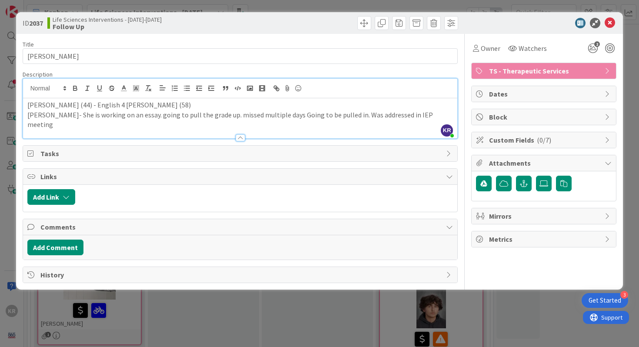
click at [425, 119] on div "Failing Harrison (44) - English 4 Orrick (58) Orrick- She is working on an essa…" at bounding box center [240, 118] width 434 height 40
click at [328, 308] on div "ID 2037 Life Sciences Interventions - 2025-2026 Follow Up Title 12 / 128 Lilly …" at bounding box center [319, 173] width 639 height 347
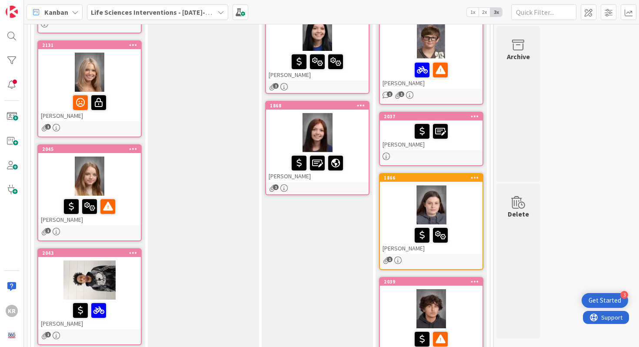
scroll to position [174, 0]
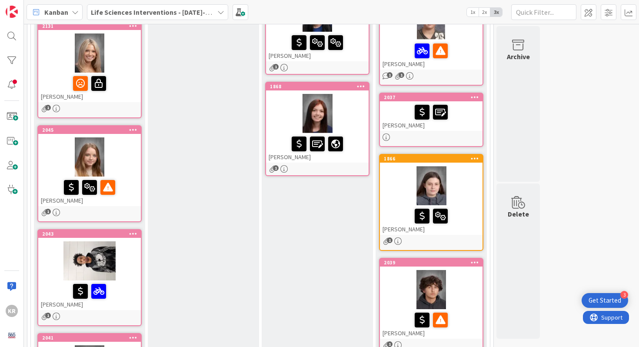
click at [462, 215] on div at bounding box center [430, 216] width 97 height 18
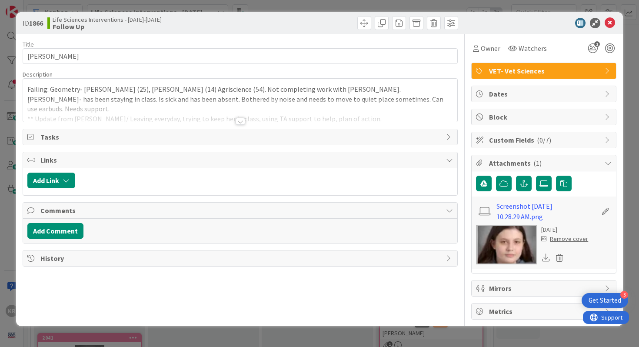
click at [234, 117] on div at bounding box center [240, 110] width 434 height 22
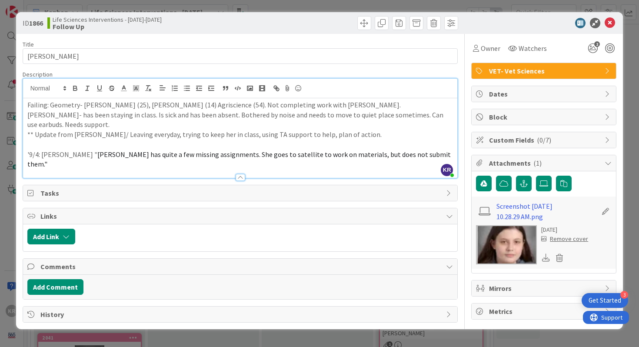
click at [70, 139] on p at bounding box center [240, 144] width 426 height 10
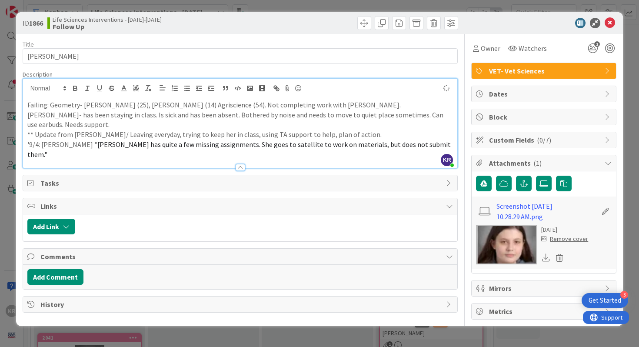
click at [408, 139] on p "'9/4: Mrs. Roark " Emma has quite a few missing assignments. She goes to satell…" at bounding box center [240, 149] width 426 height 20
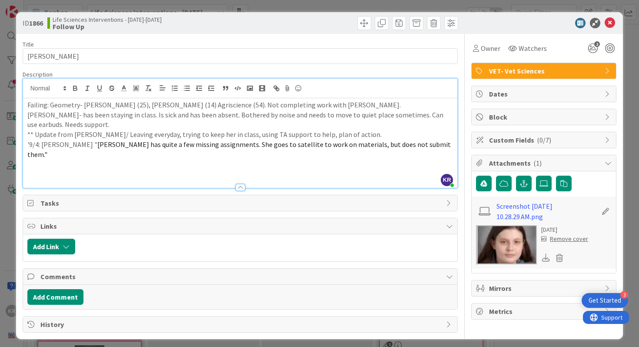
click at [235, 159] on p at bounding box center [240, 164] width 426 height 10
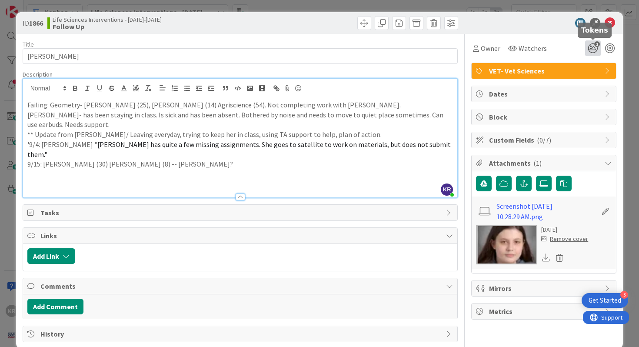
click at [462, 51] on icon "2" at bounding box center [593, 48] width 16 height 16
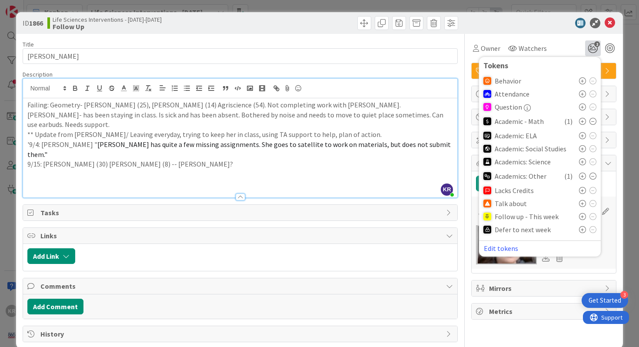
click at [462, 216] on icon at bounding box center [582, 216] width 7 height 7
click at [462, 150] on div "ID 1866 Life Sciences Interventions - 2025-2026 Follow Up Title 11 / 128 Emma B…" at bounding box center [319, 173] width 639 height 347
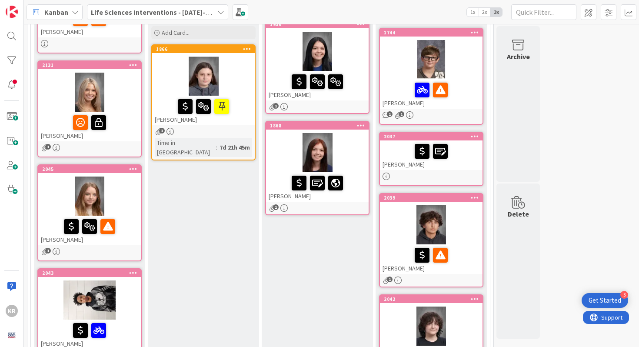
scroll to position [197, 0]
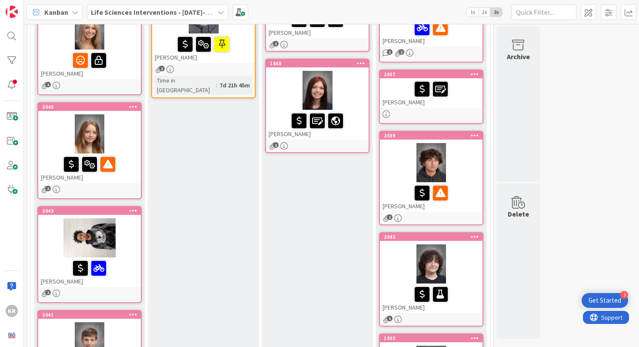
click at [462, 174] on div at bounding box center [431, 162] width 103 height 39
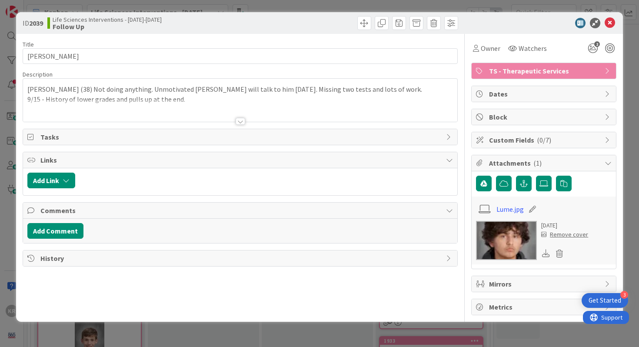
click at [0, 149] on div "ID 2039 Life Sciences Interventions - 2025-2026 Follow Up Title 12 / 128 Lukas …" at bounding box center [319, 173] width 639 height 347
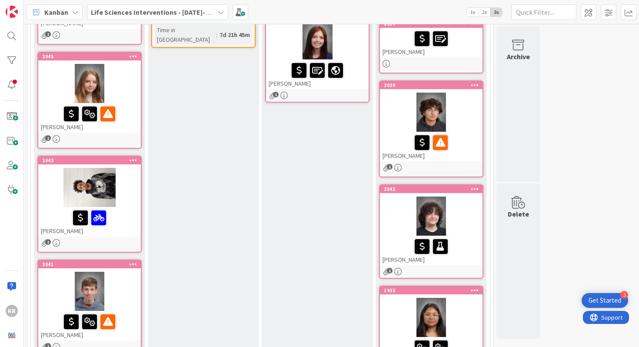
click at [403, 233] on div at bounding box center [431, 215] width 103 height 39
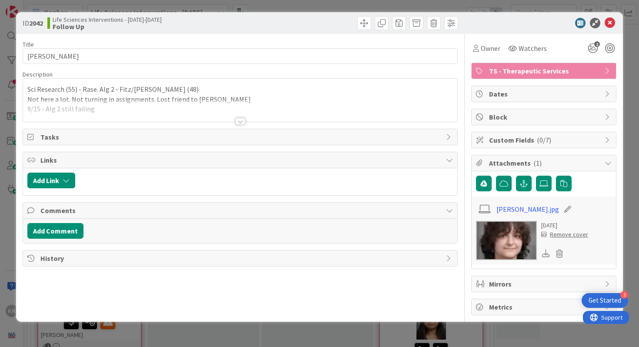
click at [240, 120] on div at bounding box center [240, 121] width 10 height 7
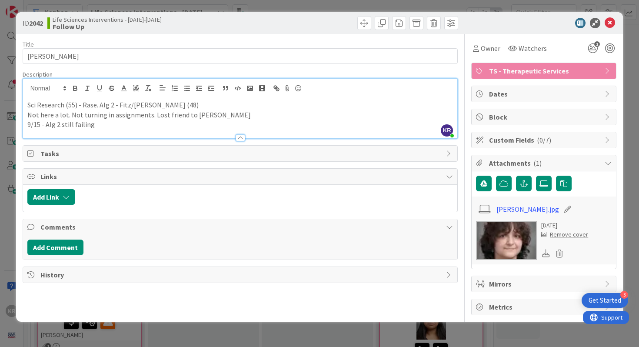
click at [3, 129] on div "ID 2042 Life Sciences Interventions - 2025-2026 Follow Up Title 13 / 128 Autumn…" at bounding box center [319, 173] width 639 height 347
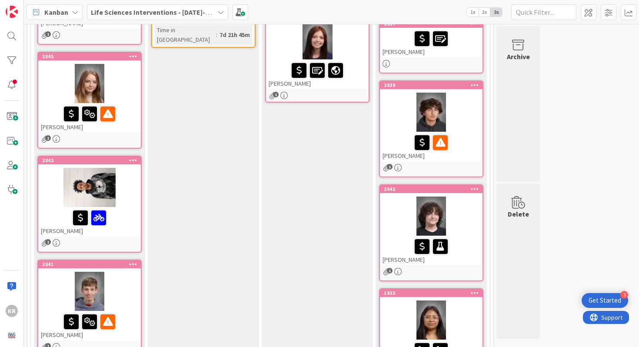
click at [462, 133] on div at bounding box center [430, 142] width 97 height 18
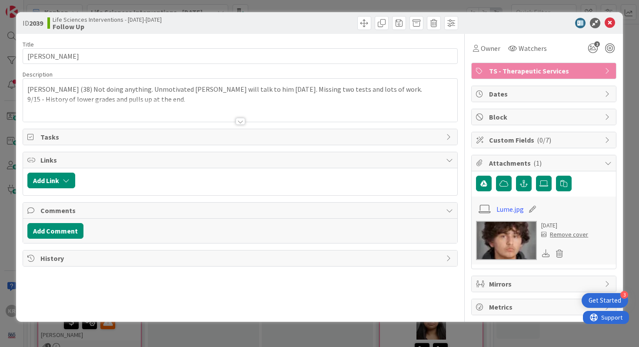
click at [241, 115] on div at bounding box center [240, 110] width 434 height 22
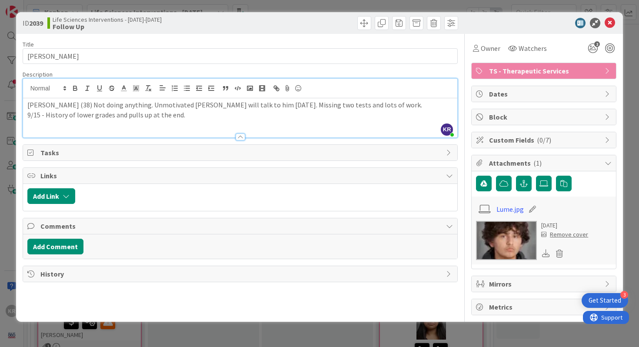
click at [3, 149] on div "ID 2039 Life Sciences Interventions - 2025-2026 Follow Up Title 12 / 128 Lukas …" at bounding box center [319, 173] width 639 height 347
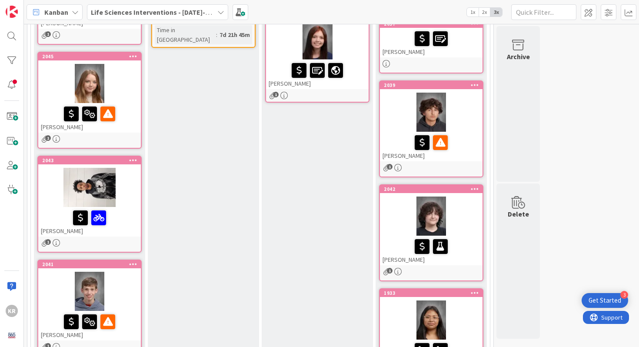
scroll to position [335, 0]
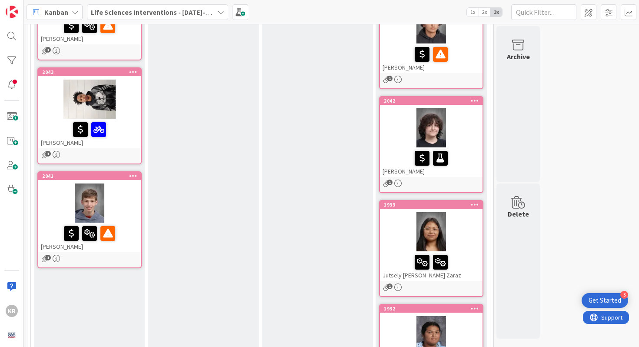
click at [391, 251] on div "Jutsely Camacho Zaraz" at bounding box center [431, 266] width 103 height 30
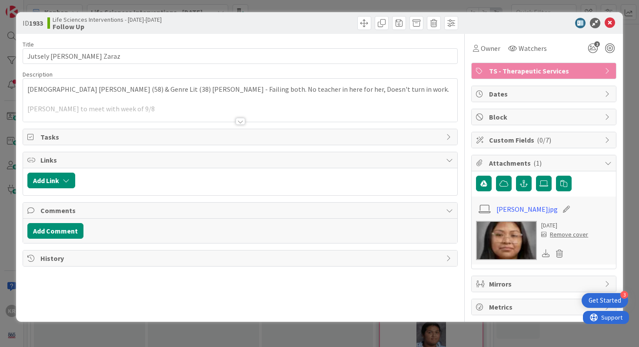
click at [242, 121] on div at bounding box center [240, 121] width 10 height 7
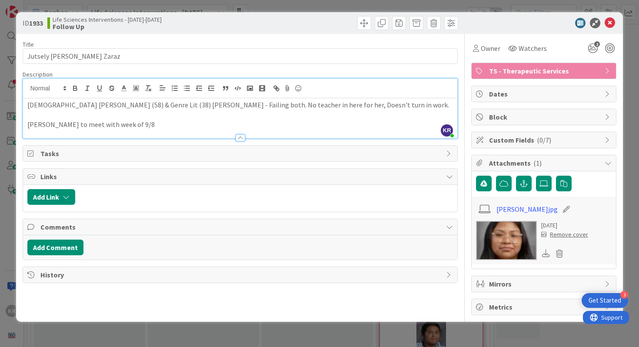
click at [28, 127] on p "Brad to meet with week of 9/8" at bounding box center [240, 124] width 426 height 10
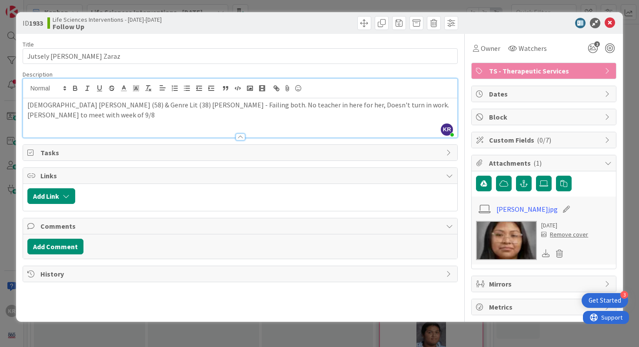
click at [137, 117] on p "Brad to meet with week of 9/8" at bounding box center [240, 115] width 426 height 10
click at [53, 126] on p at bounding box center [240, 124] width 426 height 10
click at [3, 165] on div "ID 1933 Life Sciences Interventions - 2025-2026 Follow Up Title 22 / 128 Jutsel…" at bounding box center [319, 173] width 639 height 347
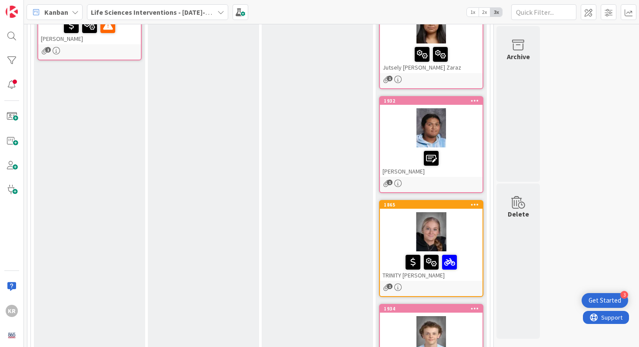
scroll to position [531, 0]
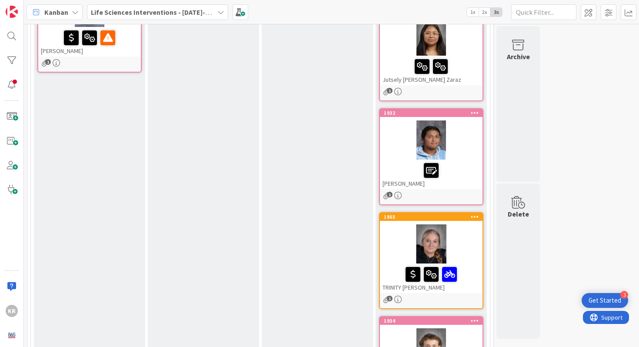
click at [462, 256] on div at bounding box center [431, 243] width 103 height 39
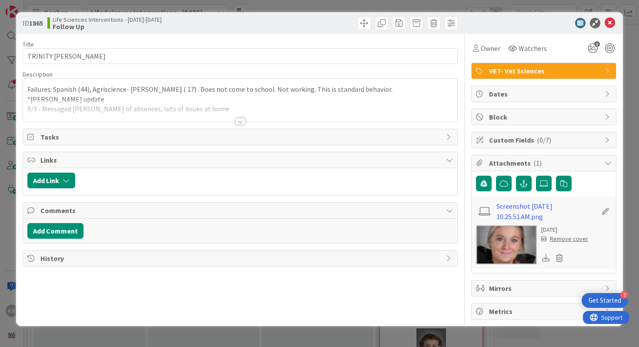
click at [235, 120] on div at bounding box center [240, 110] width 434 height 22
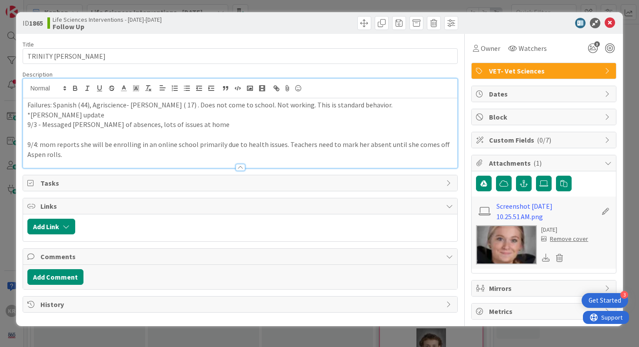
click at [209, 135] on p at bounding box center [240, 134] width 426 height 10
click at [202, 154] on p "9/4: mom reports she will be enrolling in an online school primarily due to hea…" at bounding box center [240, 149] width 426 height 20
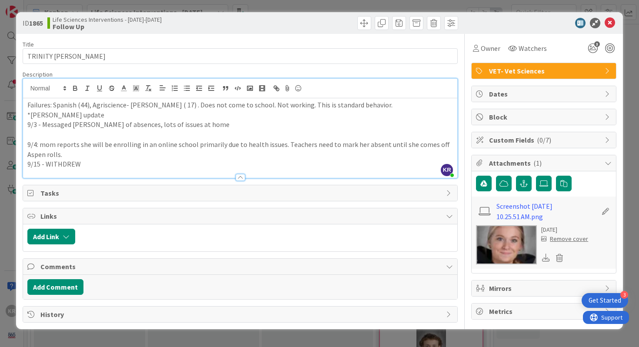
click at [0, 99] on div "ID 1865 Life Sciences Interventions - 2025-2026 Follow Up Title 15 / 128 TRINIT…" at bounding box center [319, 173] width 639 height 347
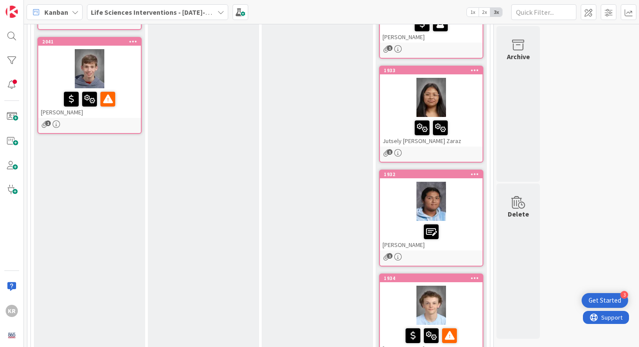
click at [460, 119] on div at bounding box center [430, 128] width 97 height 18
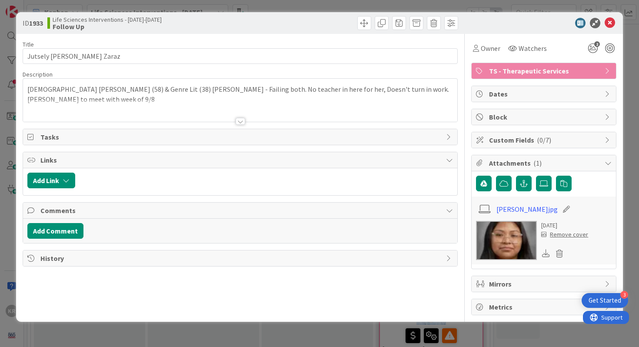
click at [239, 123] on div at bounding box center [240, 121] width 10 height 7
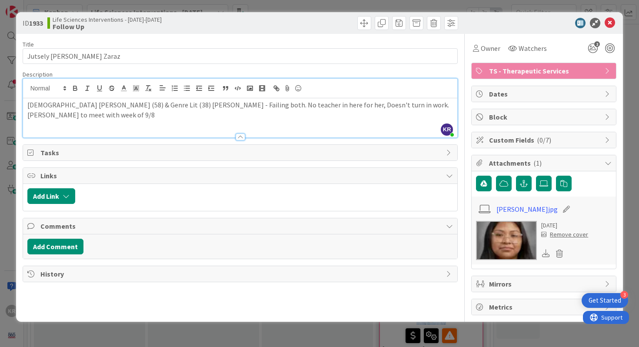
click at [171, 116] on p "Brad to meet with week of 9/8" at bounding box center [240, 115] width 426 height 10
click at [93, 129] on div at bounding box center [240, 133] width 434 height 9
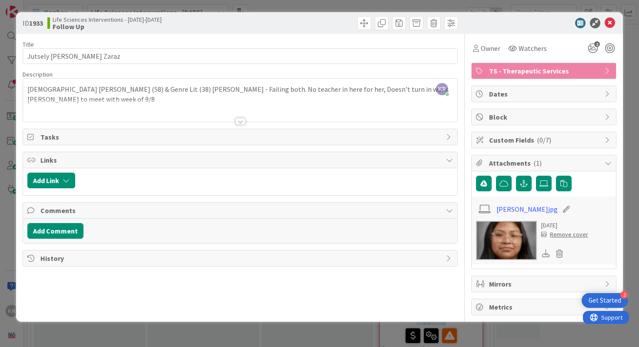
click at [239, 119] on div at bounding box center [240, 121] width 10 height 7
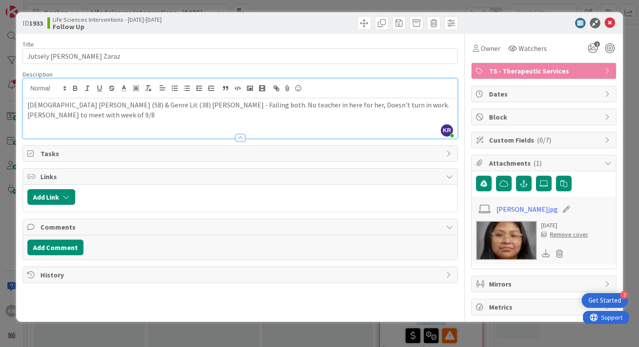
click at [115, 122] on p at bounding box center [240, 124] width 426 height 10
click at [2, 156] on div "ID 1933 Life Sciences Interventions - 2025-2026 Follow Up Title 22 / 128 Jutsel…" at bounding box center [319, 173] width 639 height 347
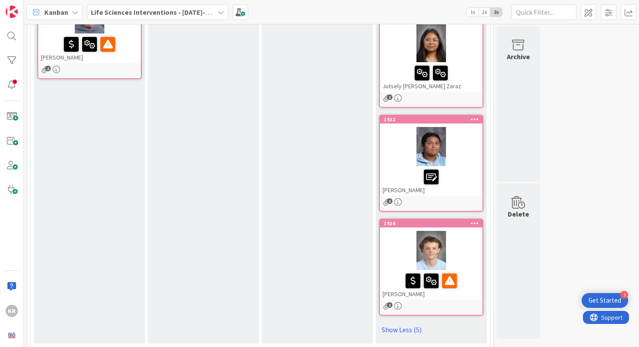
click at [462, 175] on div at bounding box center [430, 177] width 97 height 18
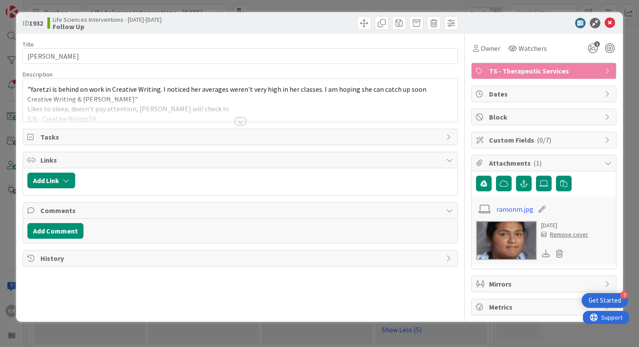
click at [239, 124] on div at bounding box center [240, 121] width 10 height 7
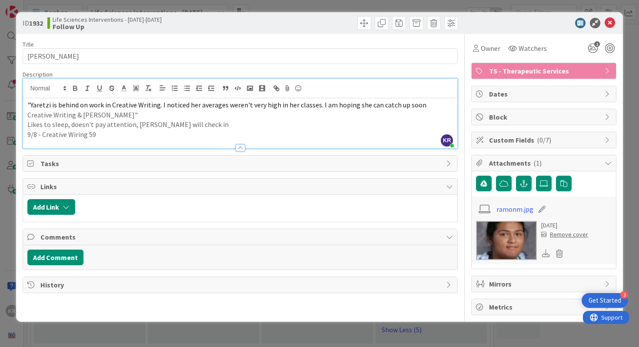
click at [174, 134] on p "9/8 - Creative Wiring 59" at bounding box center [240, 134] width 426 height 10
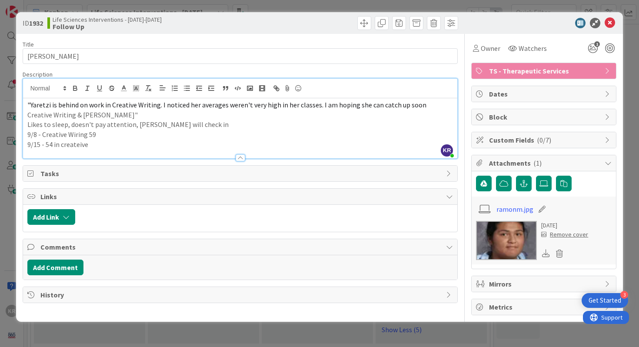
click at [83, 142] on p "9/15 - 54 in createive" at bounding box center [240, 144] width 426 height 10
click at [97, 149] on div at bounding box center [240, 153] width 434 height 9
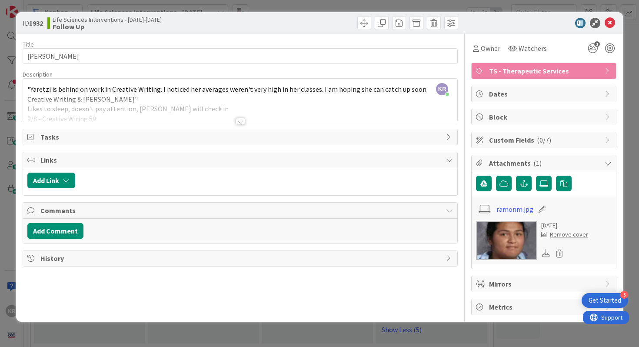
click at [114, 133] on span "Tasks" at bounding box center [240, 137] width 401 height 10
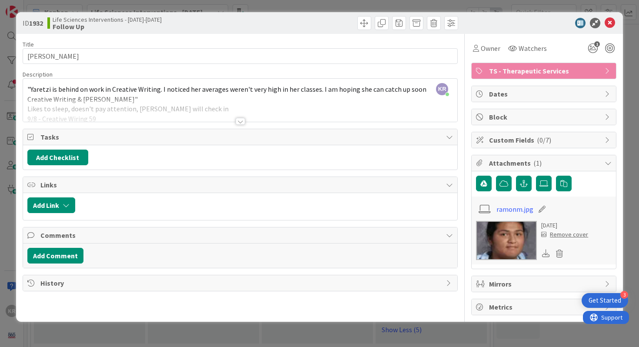
click at [107, 113] on div at bounding box center [240, 110] width 434 height 22
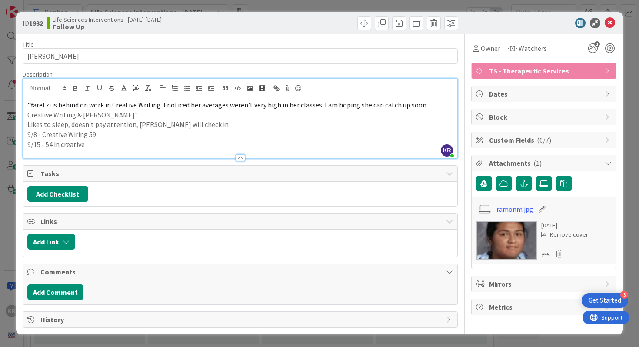
click at [104, 159] on div "Title 13 / 128 Yaretzi Ramon Description KR Kailey Ryan just joined "Yaretzi is…" at bounding box center [240, 181] width 435 height 294
click at [104, 149] on div at bounding box center [240, 153] width 434 height 9
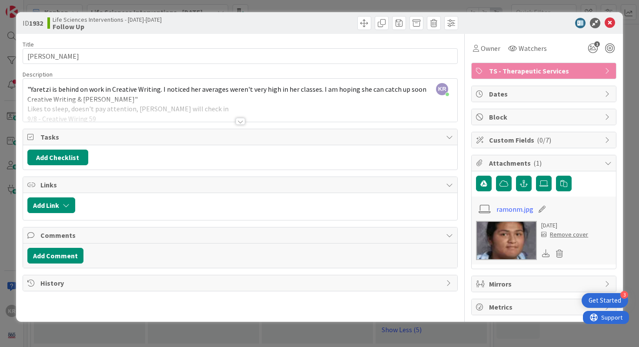
click at [108, 109] on div at bounding box center [240, 110] width 434 height 22
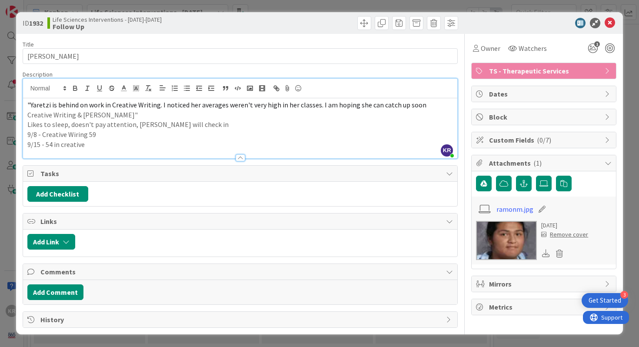
click at [100, 144] on p "9/15 - 54 in creative" at bounding box center [240, 144] width 426 height 10
click at [112, 137] on p "9/8 - Creative Wiring 59" at bounding box center [240, 134] width 426 height 10
click at [117, 146] on p "9/15 - 54 in creative writing" at bounding box center [240, 144] width 426 height 10
click at [9, 302] on div "ID 1932 Life Sciences Interventions - 2025-2026 Follow Up Title 13 / 128 Yaretz…" at bounding box center [319, 173] width 639 height 347
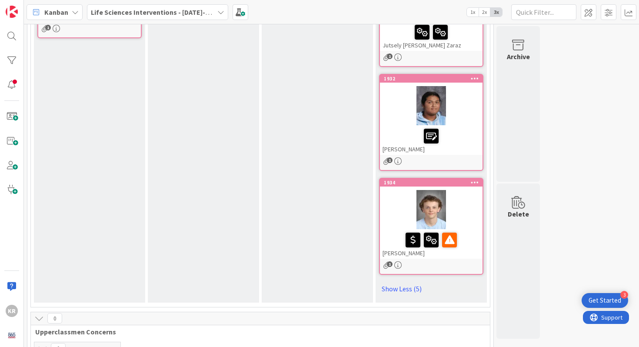
click at [462, 184] on icon at bounding box center [475, 182] width 8 height 6
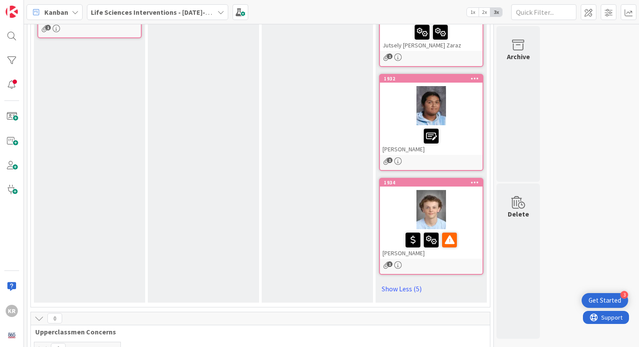
click at [462, 226] on div at bounding box center [431, 209] width 103 height 39
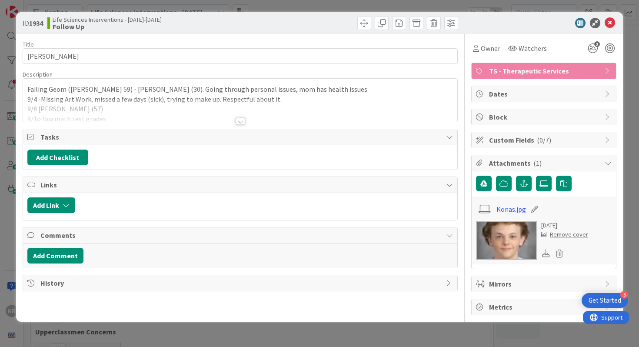
click at [243, 121] on div at bounding box center [240, 121] width 10 height 7
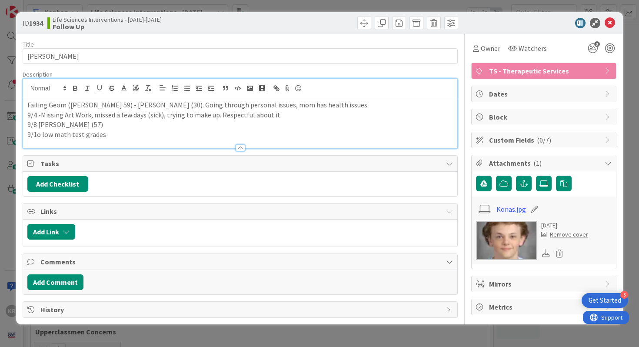
click at [231, 135] on p "9/1o low math test grades" at bounding box center [240, 134] width 426 height 10
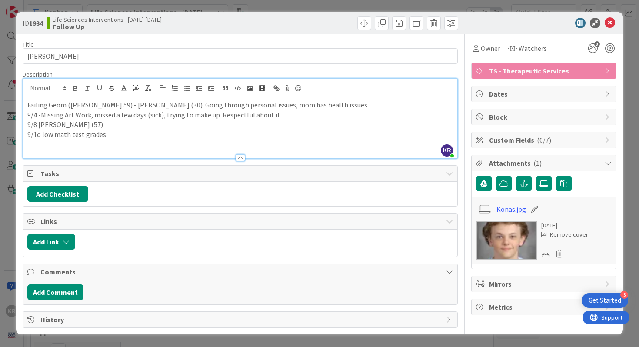
click at [40, 136] on p "9/1o low math test grades" at bounding box center [240, 134] width 426 height 10
click at [142, 136] on p "9/10 low math test grades" at bounding box center [240, 134] width 426 height 10
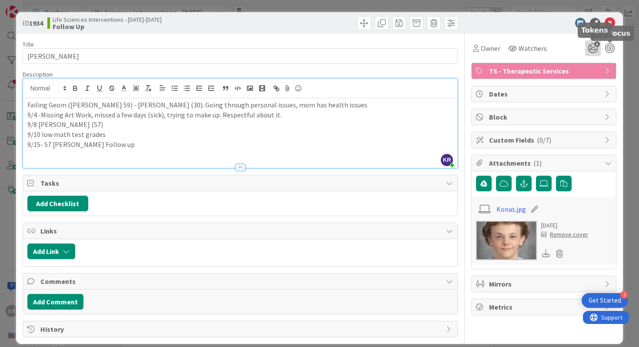
click at [462, 47] on icon "3" at bounding box center [593, 48] width 16 height 16
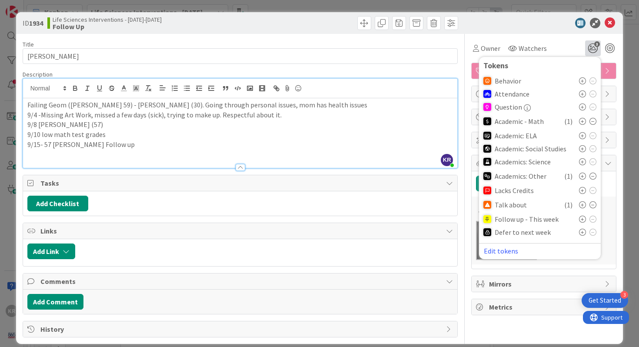
click at [462, 221] on icon at bounding box center [582, 219] width 7 height 7
click at [462, 206] on div "ID 1934 Life Sciences Interventions - 2025-2026 Follow Up Title 12 / 128 Linkin…" at bounding box center [319, 173] width 639 height 347
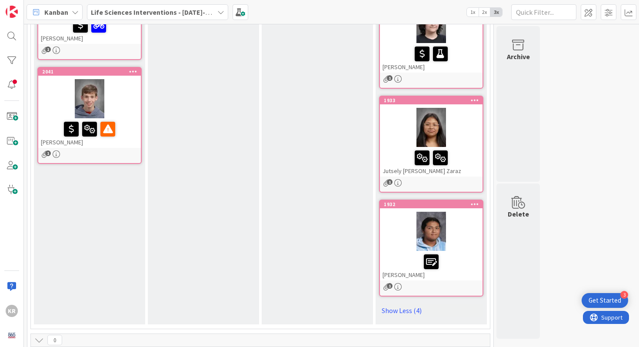
scroll to position [457, 0]
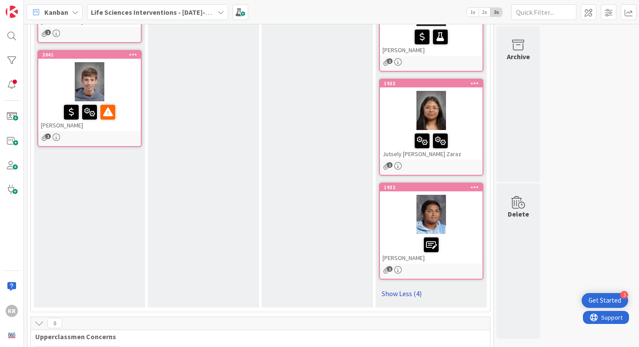
click at [416, 293] on link "Show Less (4)" at bounding box center [431, 293] width 104 height 14
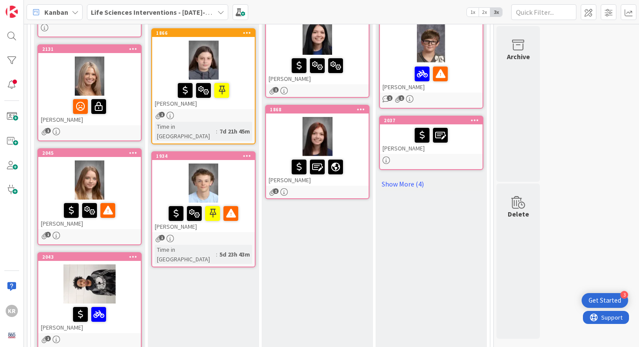
scroll to position [115, 0]
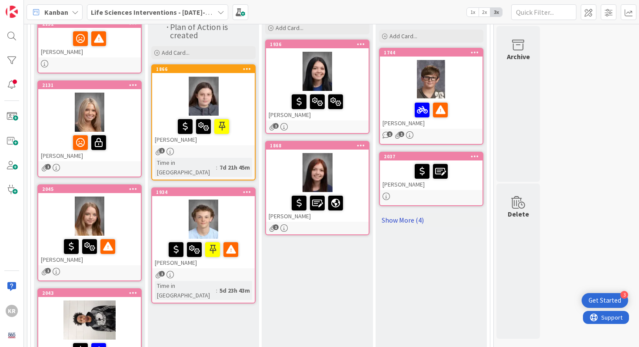
click at [411, 216] on link "Show More (4)" at bounding box center [431, 220] width 104 height 14
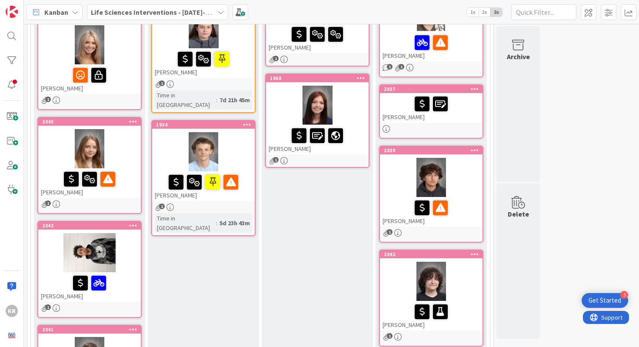
scroll to position [298, 0]
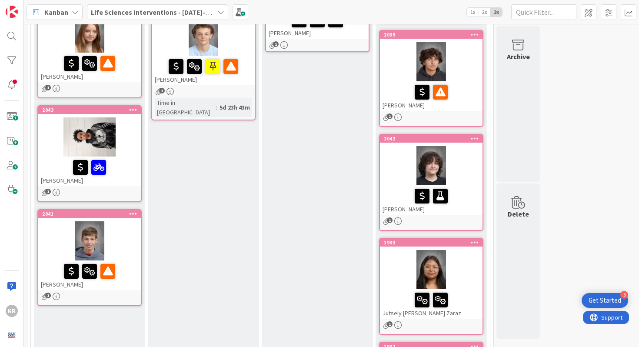
click at [390, 179] on div at bounding box center [431, 165] width 103 height 39
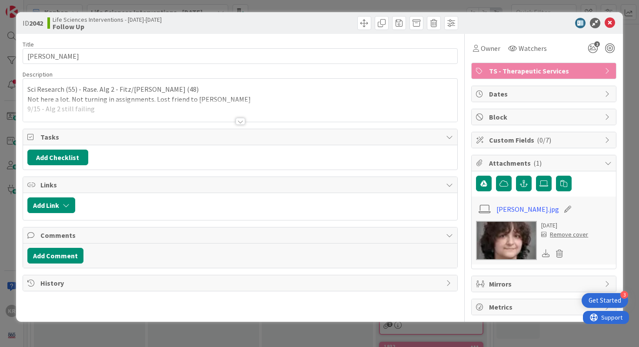
click at [3, 162] on div "ID 2042 Life Sciences Interventions - 2025-2026 Follow Up Title 13 / 128 Autumn…" at bounding box center [319, 173] width 639 height 347
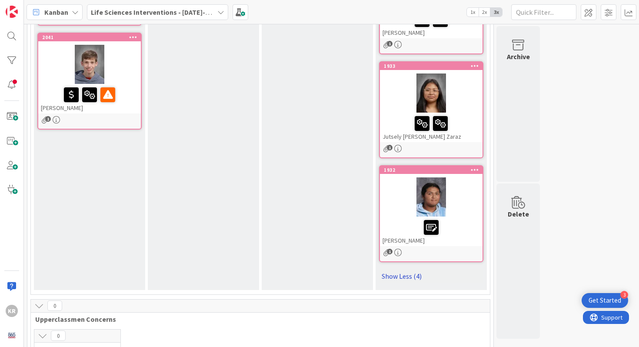
click at [411, 278] on link "Show Less (4)" at bounding box center [431, 276] width 104 height 14
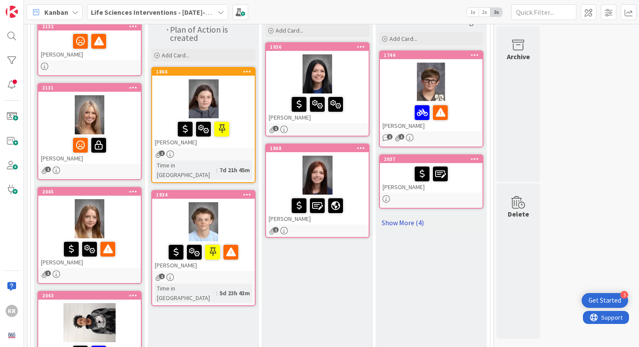
scroll to position [112, 0]
click at [400, 224] on link "Show More (4)" at bounding box center [431, 223] width 104 height 14
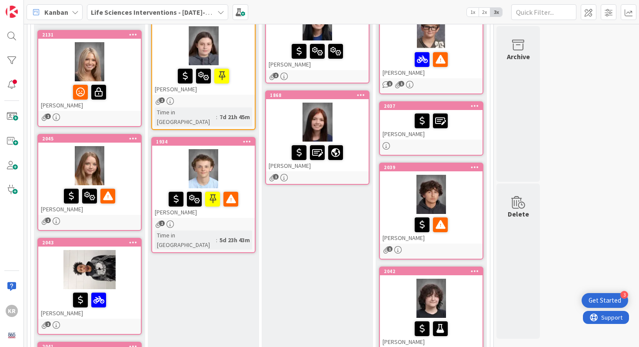
scroll to position [100, 0]
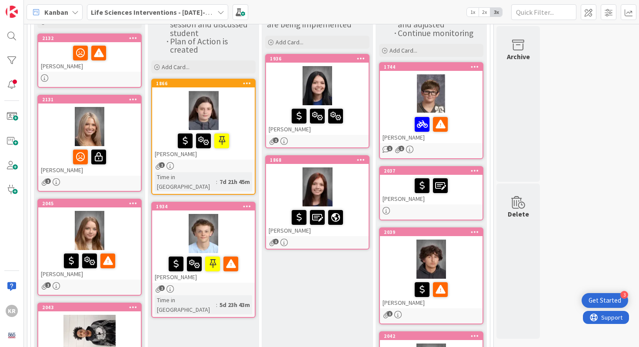
click at [122, 146] on div "Jamee Sartin" at bounding box center [89, 161] width 103 height 30
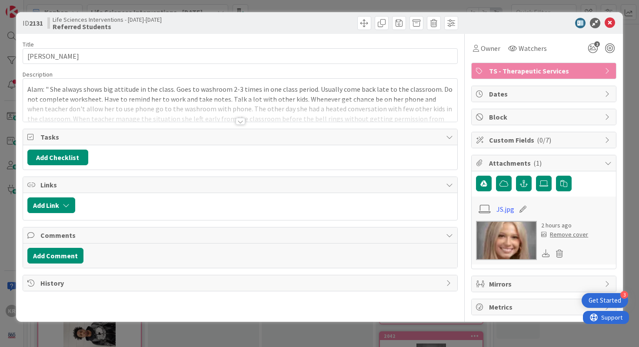
click at [239, 119] on div at bounding box center [240, 121] width 10 height 7
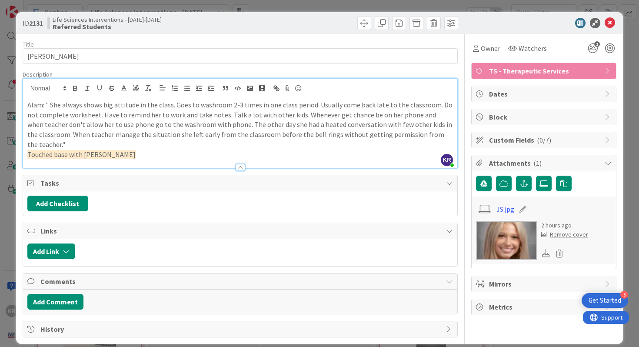
click at [108, 149] on p "Touched base with Alam" at bounding box center [240, 154] width 426 height 10
click at [0, 175] on div "ID 2131 Life Sciences Interventions - 2025-2026 Referred Students Title 13 / 12…" at bounding box center [319, 173] width 639 height 347
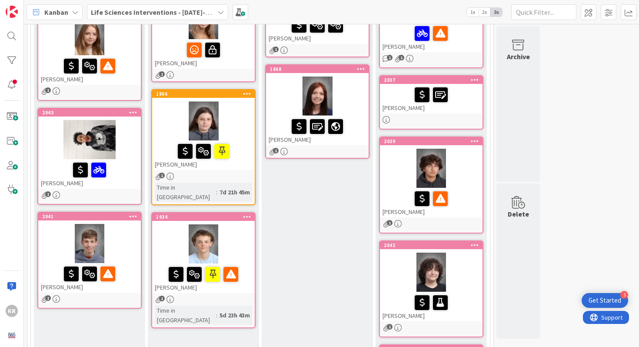
scroll to position [196, 0]
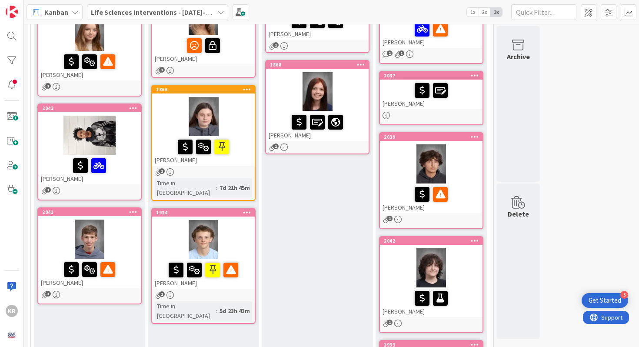
click at [83, 135] on div at bounding box center [89, 135] width 103 height 39
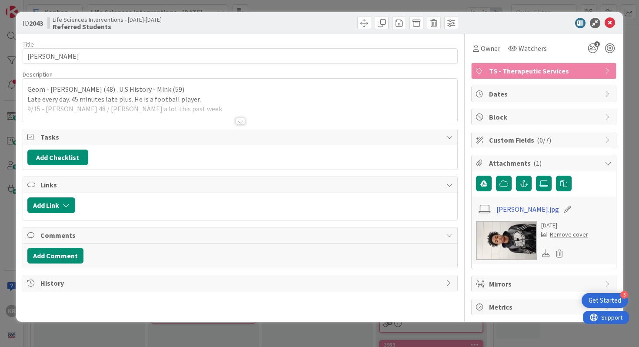
click at [227, 115] on div at bounding box center [240, 110] width 434 height 22
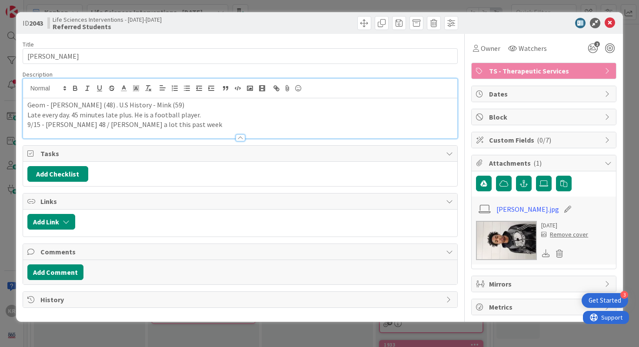
click at [205, 124] on p "9/15 - Meade 48 / Tardy a lot this past week" at bounding box center [240, 124] width 426 height 10
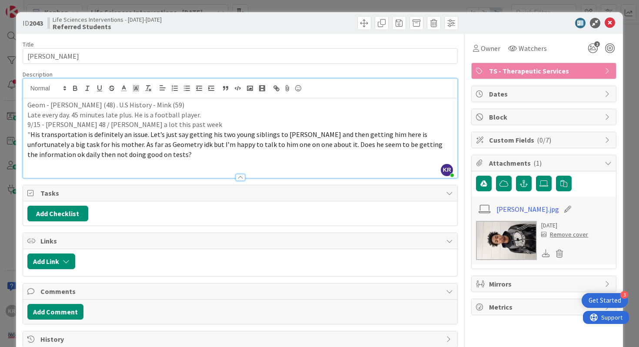
click at [103, 159] on p "" His transportation is definitely an issue. Let’s just say getting his two you…" at bounding box center [240, 144] width 426 height 30
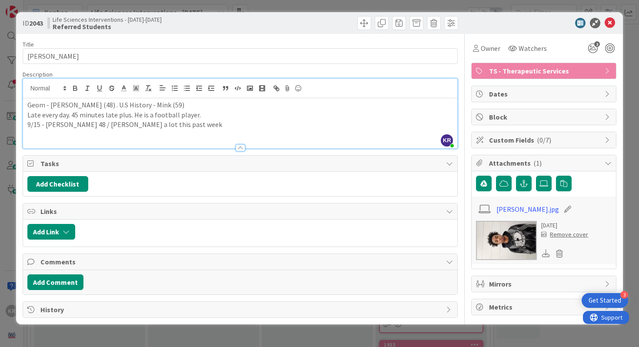
click at [175, 123] on p "9/15 - Meade 48 / Tardy a lot this past week" at bounding box center [240, 124] width 426 height 10
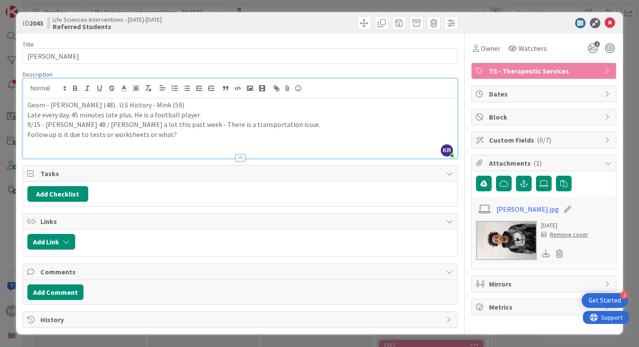
drag, startPoint x: 177, startPoint y: 137, endPoint x: 22, endPoint y: 138, distance: 155.1
click at [23, 138] on div "Description KR Kailey Ryan just joined Geom - Meade (48) . U.S History - Mink (…" at bounding box center [240, 114] width 435 height 88
click at [303, 138] on p "Follow up is it due to tests or worksheets or what?" at bounding box center [240, 134] width 426 height 10
click at [2, 198] on div "ID 2043 Life Sciences Interventions - 2025-2026 Referred Students Title 10 / 12…" at bounding box center [319, 173] width 639 height 347
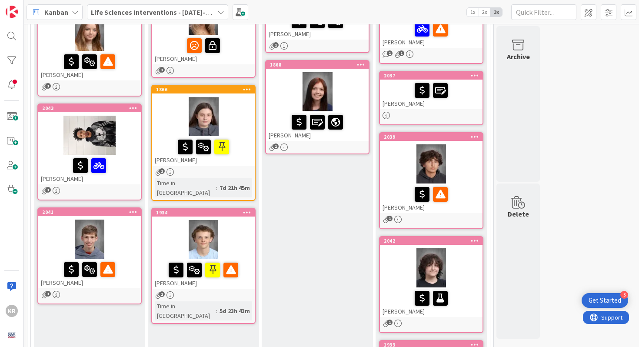
click at [121, 176] on div "Eddy Soto" at bounding box center [89, 170] width 103 height 30
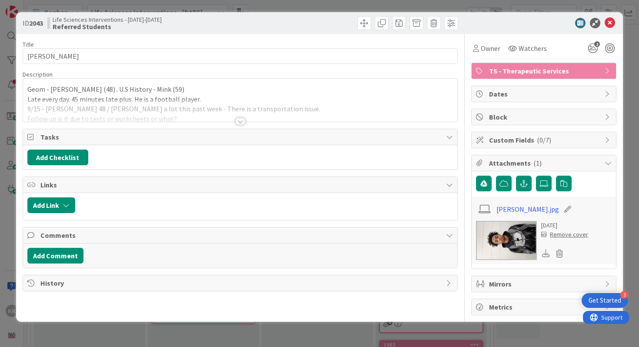
click at [241, 120] on div at bounding box center [240, 121] width 10 height 7
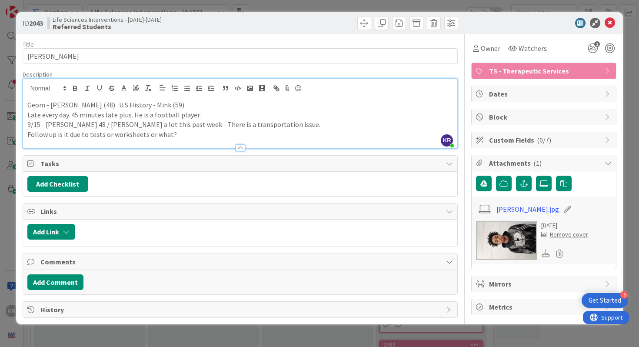
click at [159, 136] on p "Follow up is it due to tests or worksheets or what?" at bounding box center [240, 134] width 426 height 10
click at [184, 128] on p "9/15 - Meade 48 / Tardy a lot this past week - There is a transportation issue." at bounding box center [240, 124] width 426 height 10
click at [8, 203] on div "ID 2043 Life Sciences Interventions - 2025-2026 Referred Students Title 10 / 12…" at bounding box center [319, 173] width 639 height 347
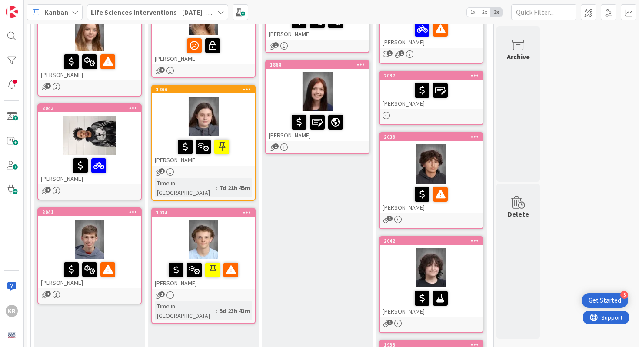
click at [116, 169] on div at bounding box center [89, 165] width 97 height 18
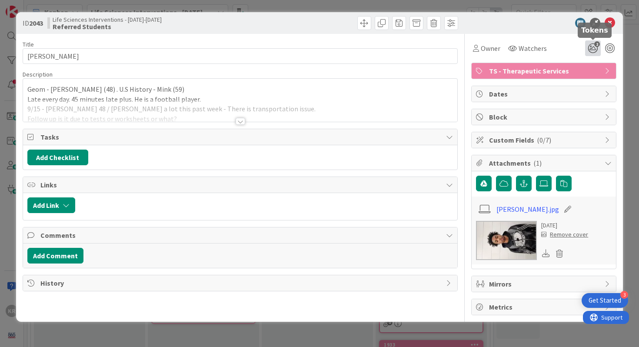
click at [462, 48] on icon "2" at bounding box center [593, 48] width 16 height 16
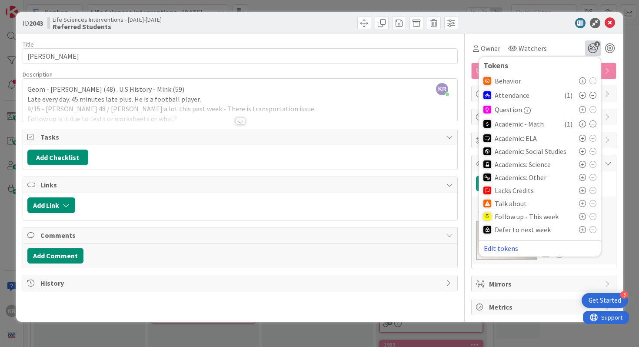
click at [462, 201] on icon at bounding box center [582, 203] width 7 height 7
click at [0, 271] on div "ID 2043 Life Sciences Interventions - 2025-2026 Referred Students Title 10 / 12…" at bounding box center [319, 173] width 639 height 347
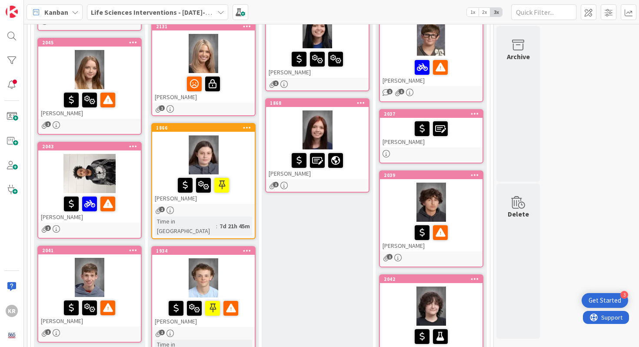
scroll to position [146, 0]
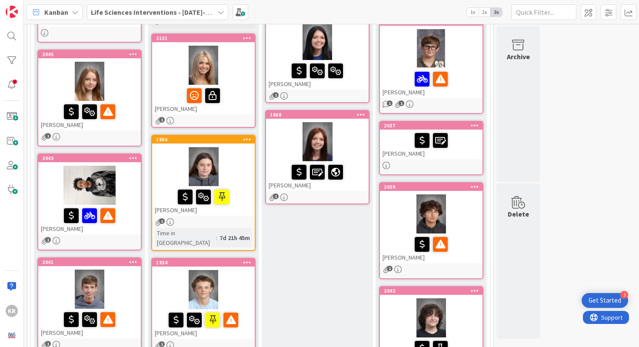
click at [462, 81] on div at bounding box center [430, 79] width 97 height 18
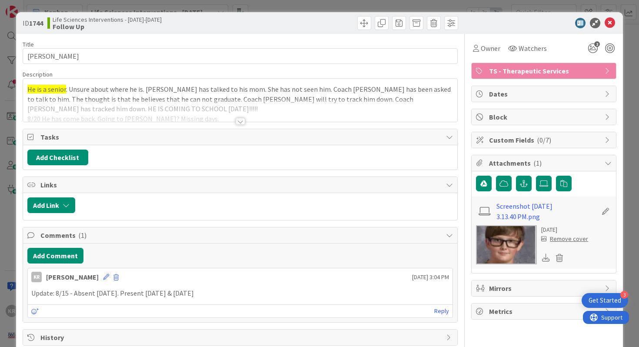
click at [239, 124] on div at bounding box center [240, 121] width 10 height 7
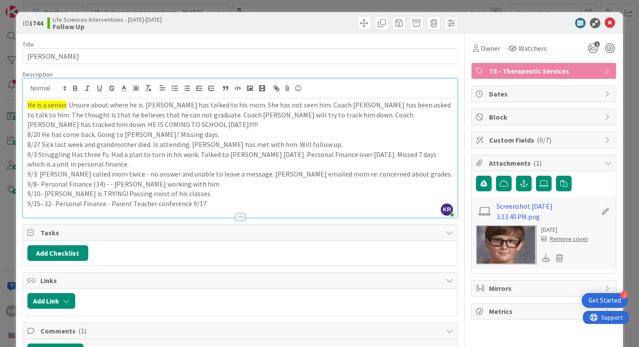
click at [7, 271] on div "ID 1744 Life Sciences Interventions - 2025-2026 Follow Up Title 11 / 128 Ean Ru…" at bounding box center [319, 173] width 639 height 347
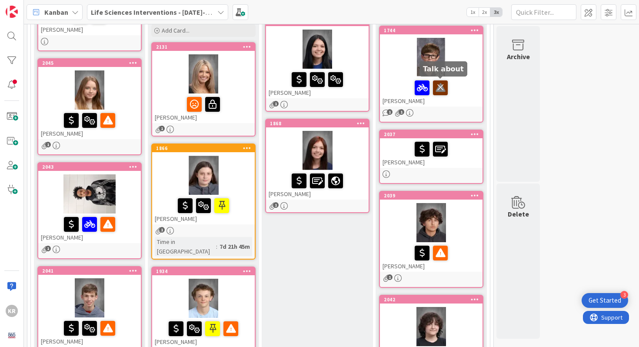
click at [439, 89] on icon at bounding box center [440, 87] width 15 height 14
click at [462, 248] on div at bounding box center [430, 253] width 97 height 18
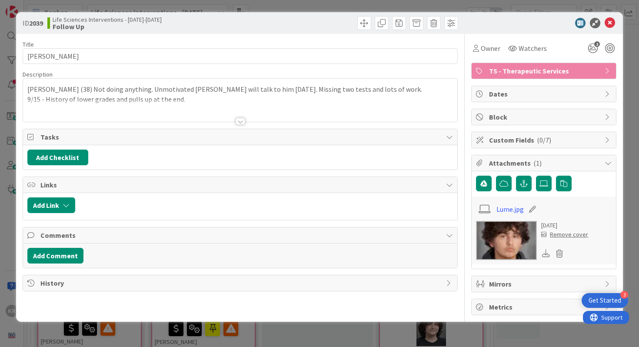
click at [2, 251] on div "ID 2039 Life Sciences Interventions - 2025-2026 Follow Up Title 12 / 128 Lukas …" at bounding box center [319, 173] width 639 height 347
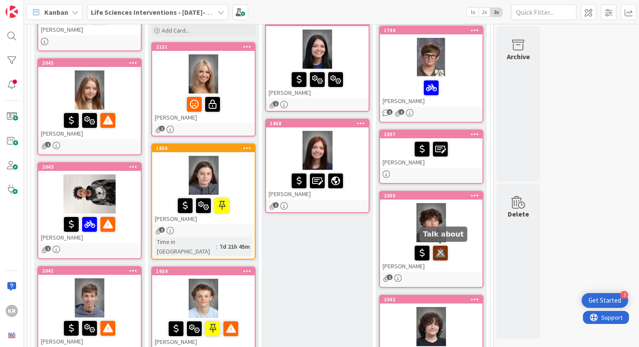
click at [444, 251] on icon at bounding box center [440, 252] width 15 height 14
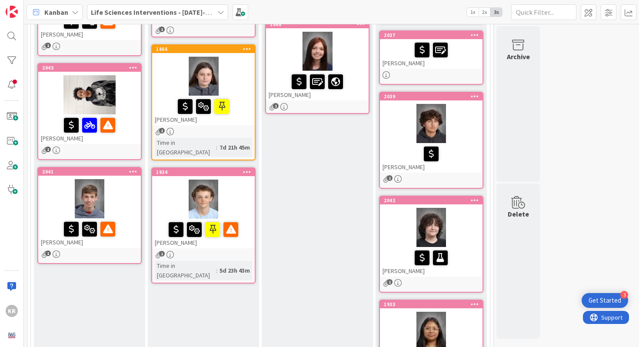
scroll to position [239, 0]
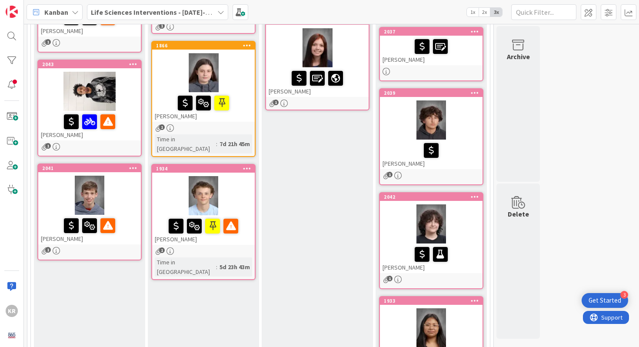
click at [238, 186] on div at bounding box center [203, 195] width 103 height 39
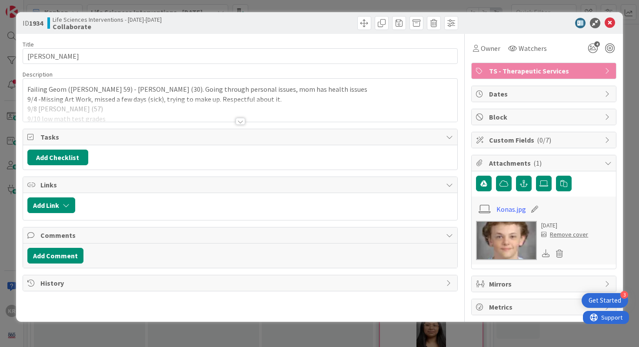
click at [0, 166] on div "ID 1934 Life Sciences Interventions - 2025-2026 Collaborate Title 12 / 128 Link…" at bounding box center [319, 173] width 639 height 347
